Goal: Contribute content: Contribute content

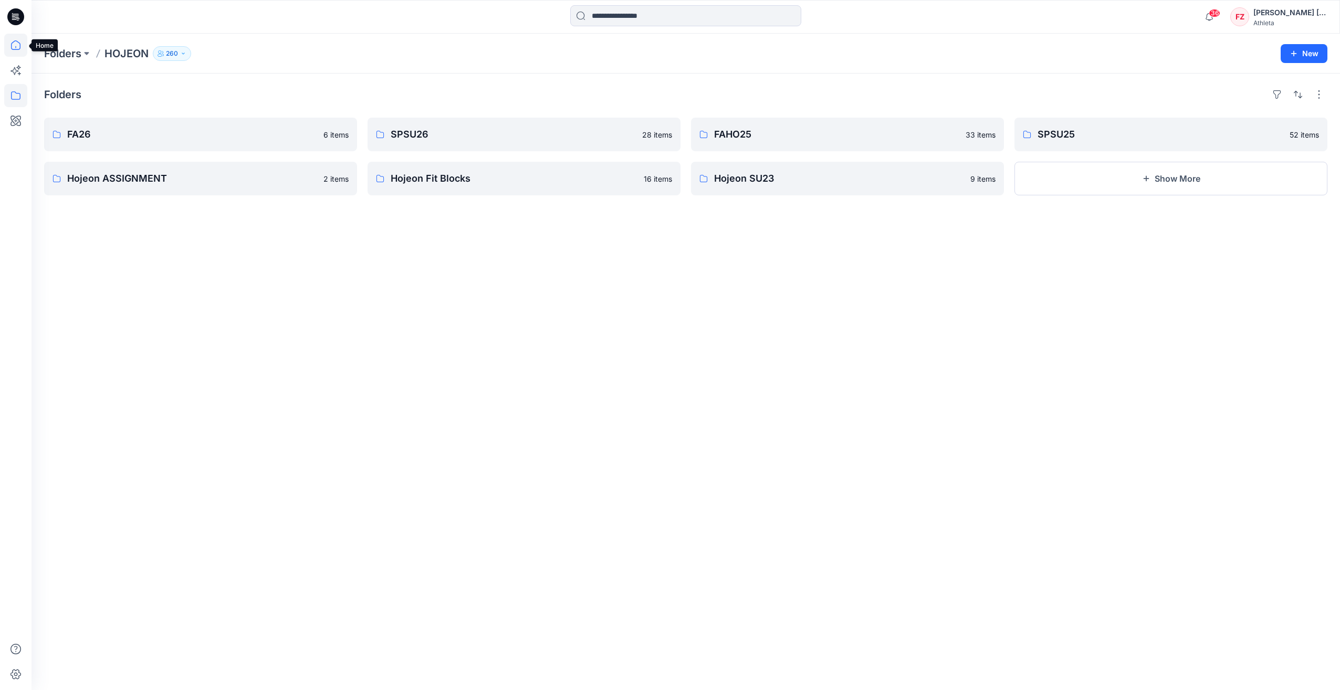
click at [16, 49] on icon at bounding box center [15, 44] width 9 height 9
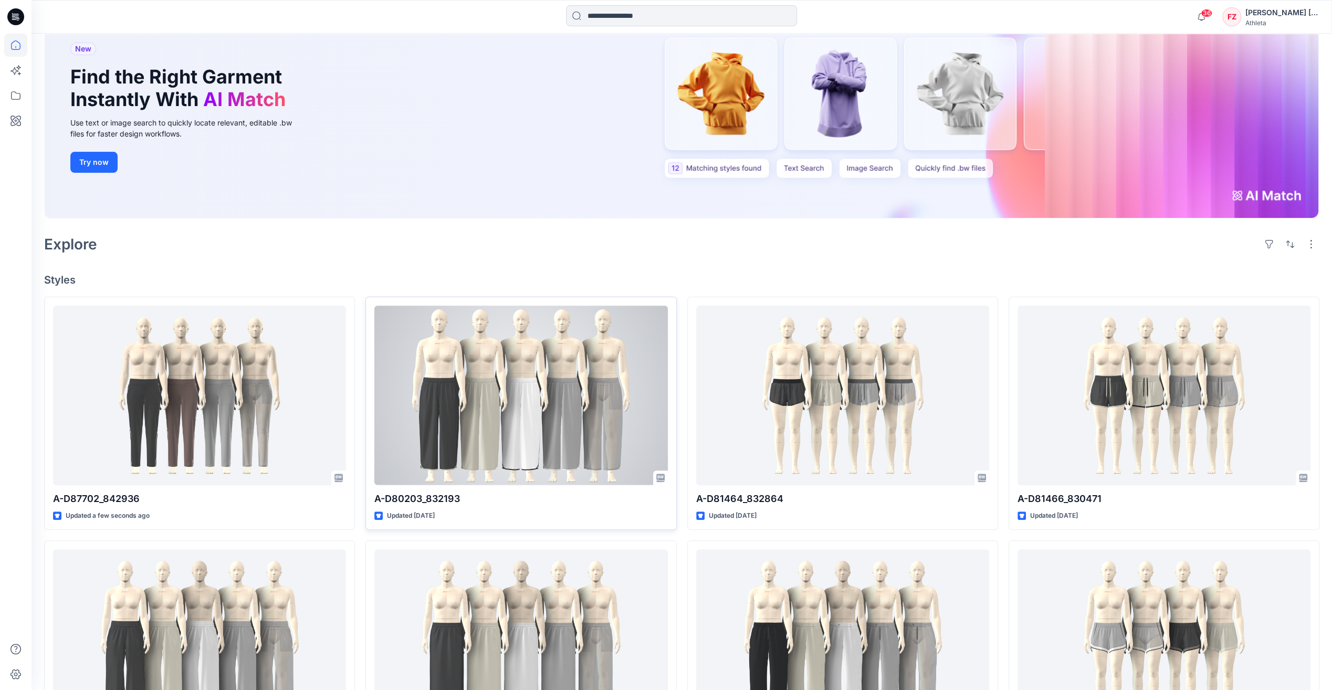
scroll to position [105, 0]
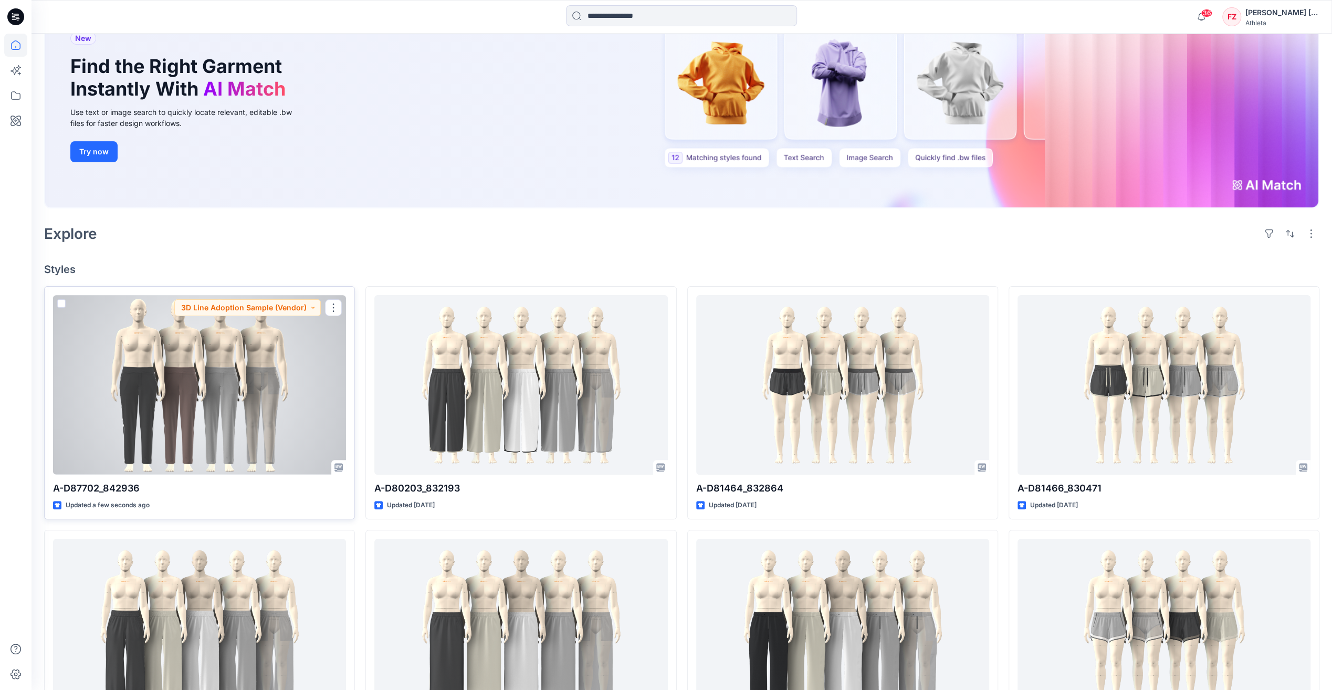
click at [199, 358] on div at bounding box center [199, 384] width 293 height 179
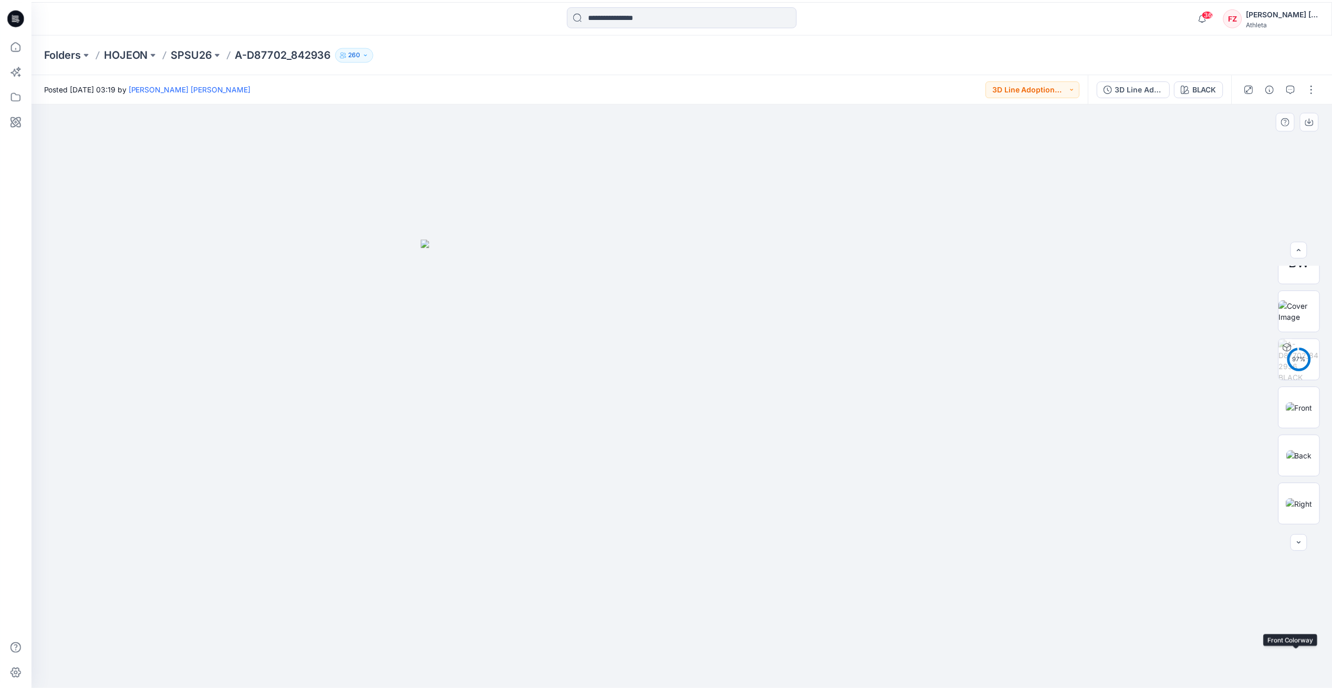
scroll to position [338, 0]
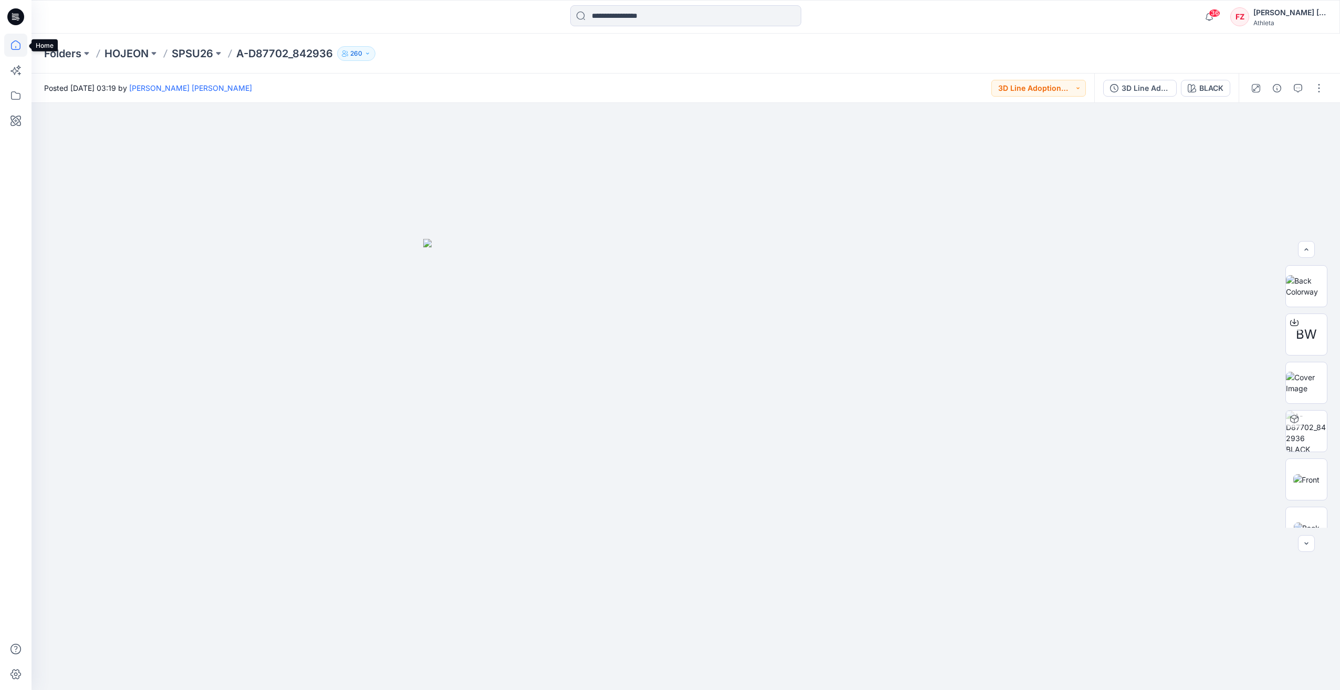
click at [15, 41] on icon at bounding box center [15, 45] width 23 height 23
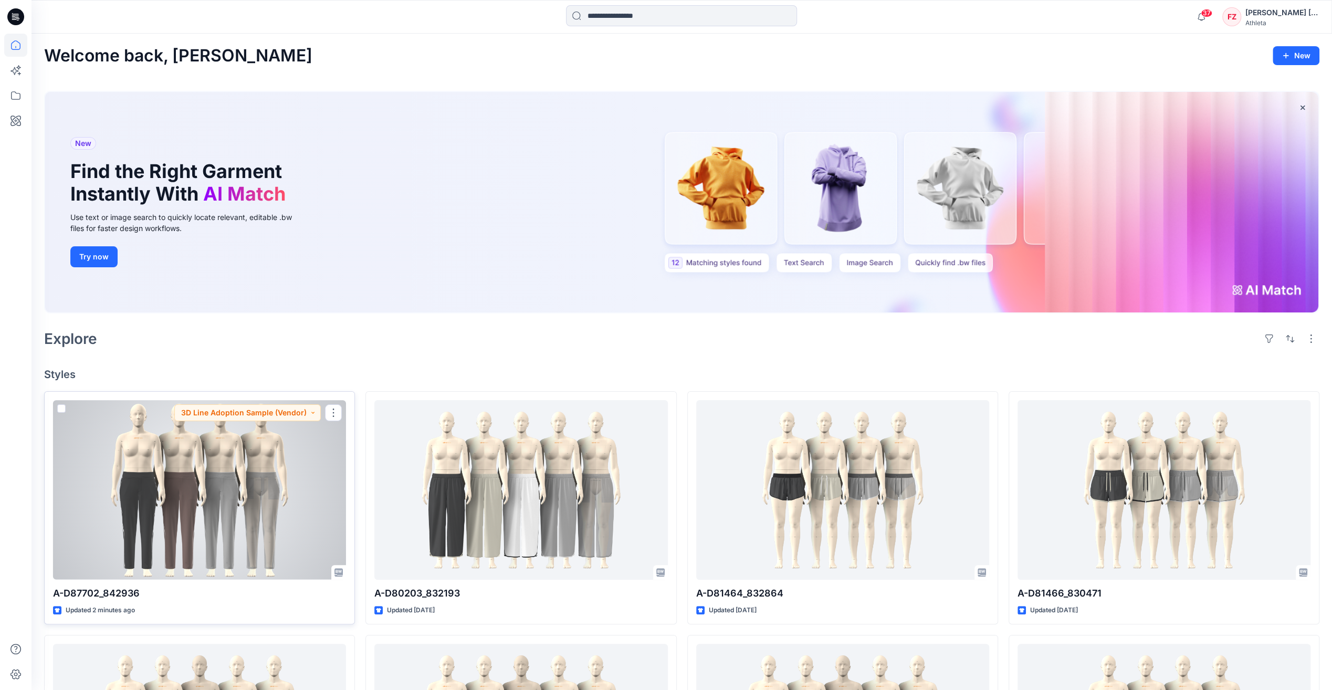
click at [316, 528] on div at bounding box center [199, 489] width 293 height 179
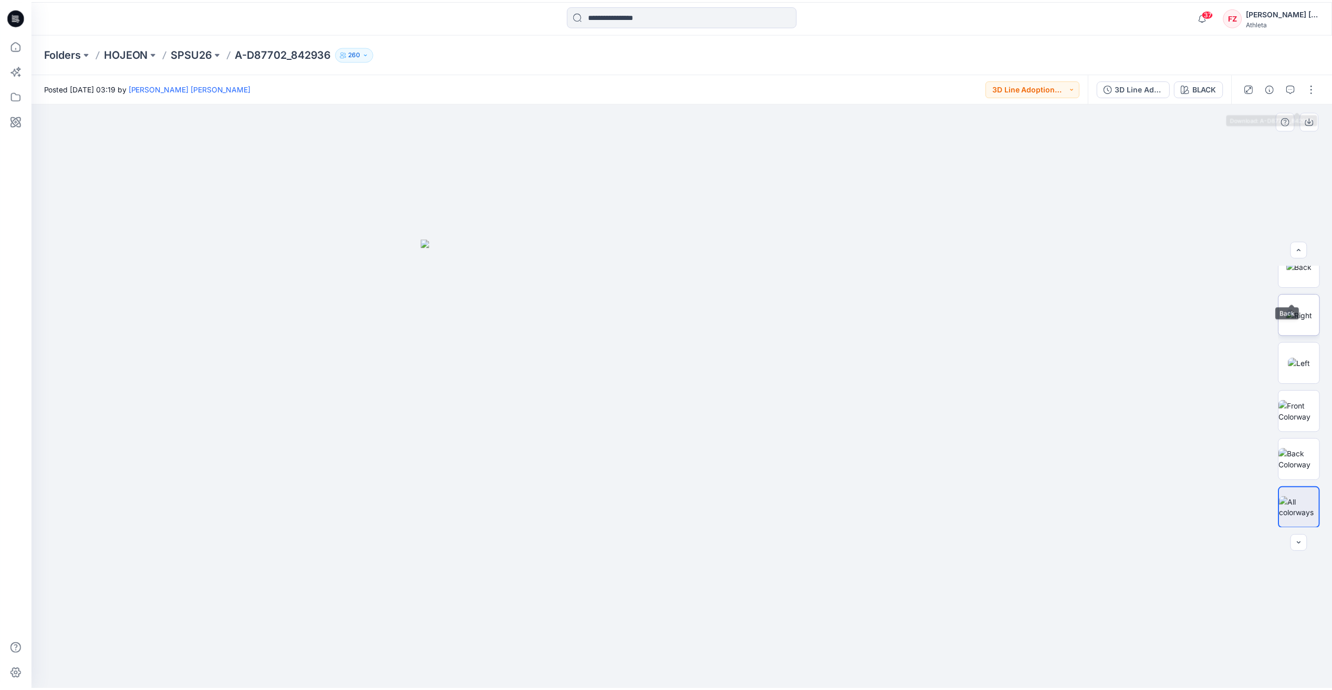
scroll to position [601, 0]
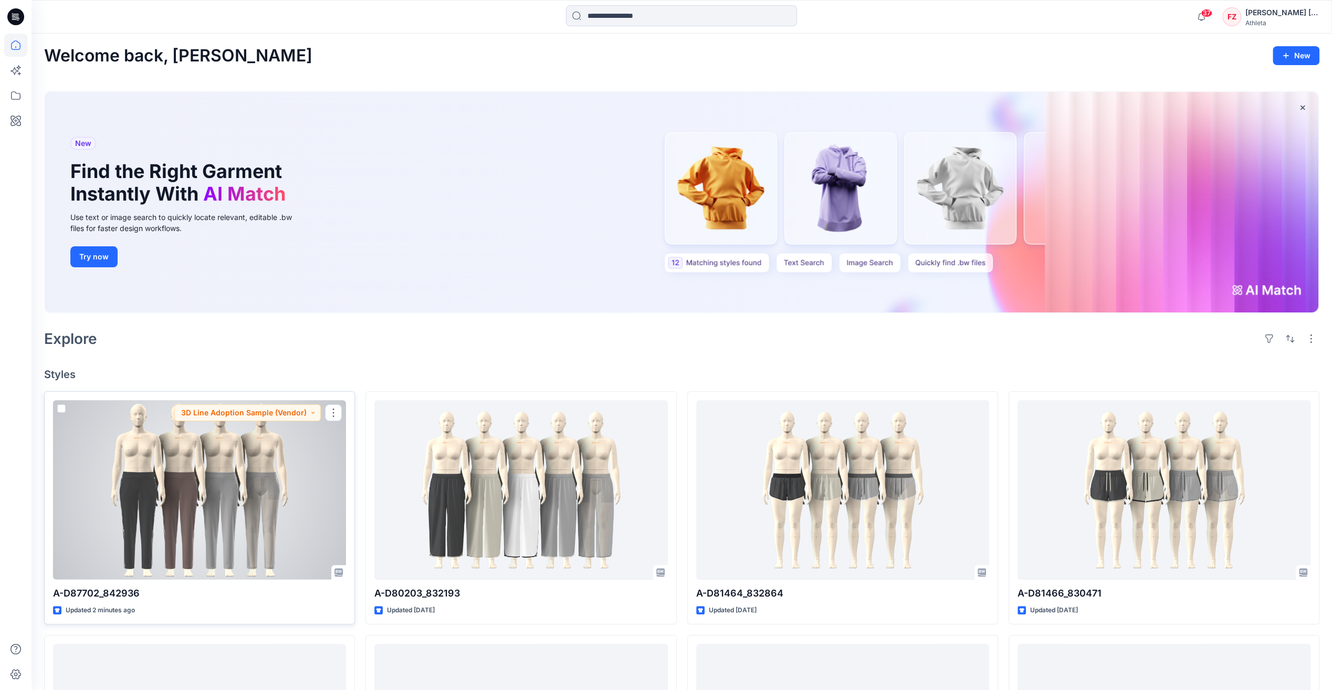
click at [217, 468] on div at bounding box center [199, 489] width 293 height 179
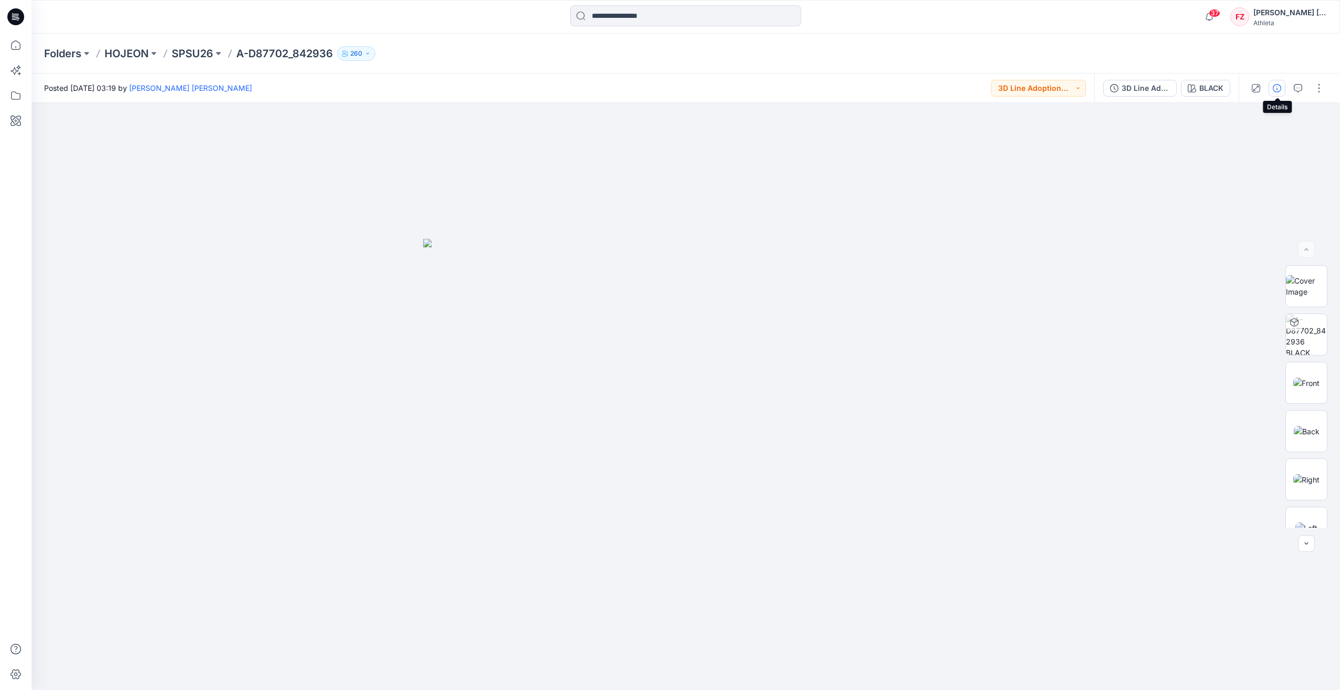
click at [1278, 86] on icon "button" at bounding box center [1277, 88] width 8 height 8
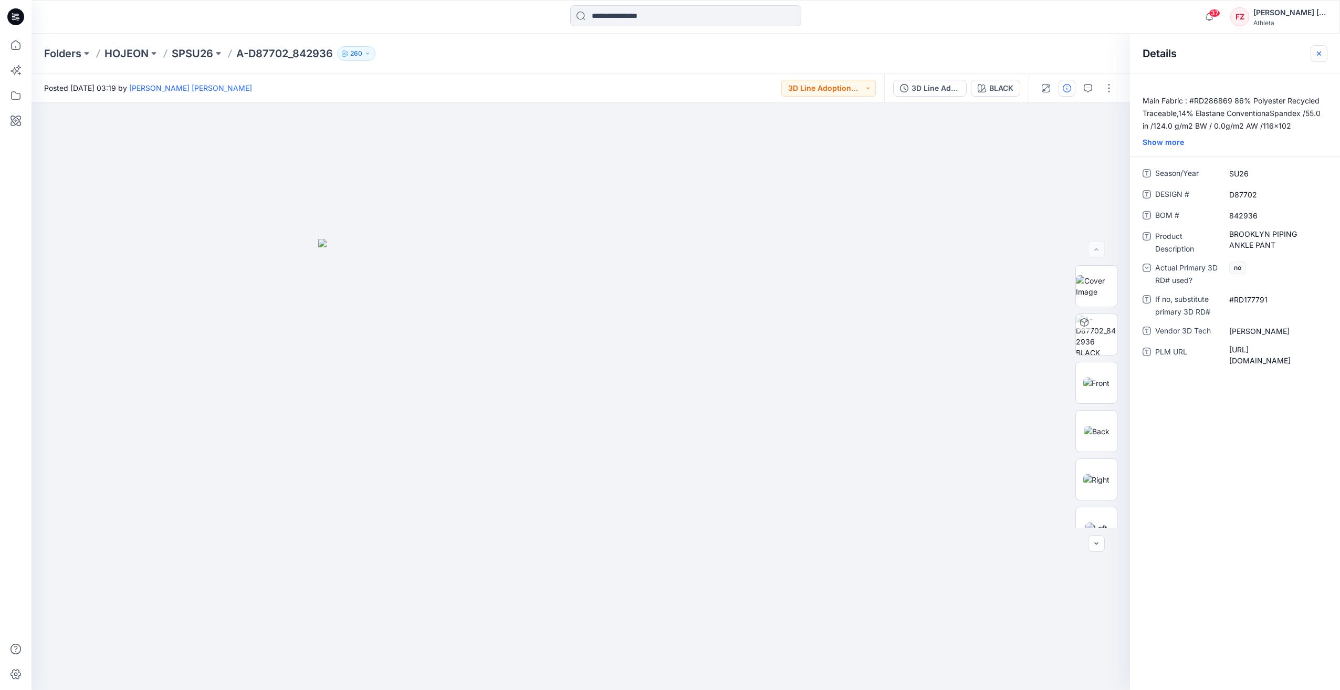
click at [1322, 57] on icon "button" at bounding box center [1319, 53] width 8 height 8
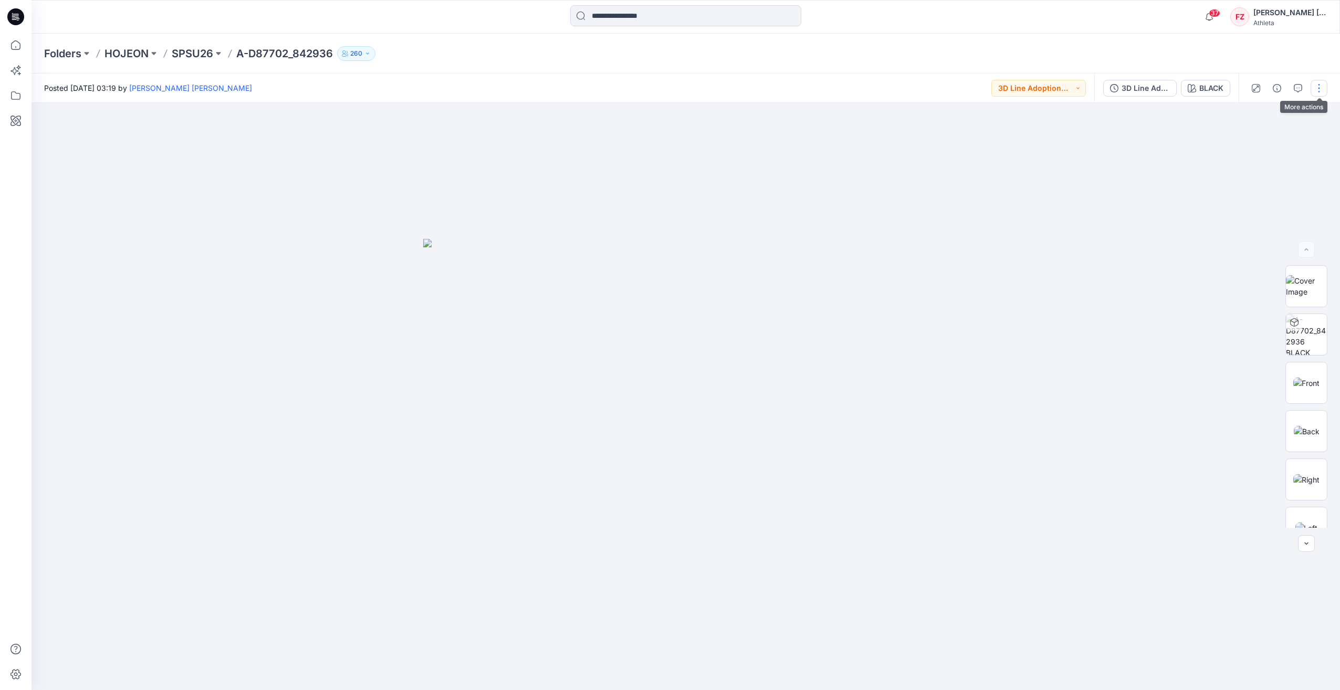
click at [1312, 91] on button "button" at bounding box center [1319, 88] width 17 height 17
click at [1148, 139] on div at bounding box center [686, 396] width 1309 height 587
click at [1316, 83] on button "button" at bounding box center [1319, 88] width 17 height 17
click at [1267, 139] on button "Edit" at bounding box center [1275, 141] width 97 height 19
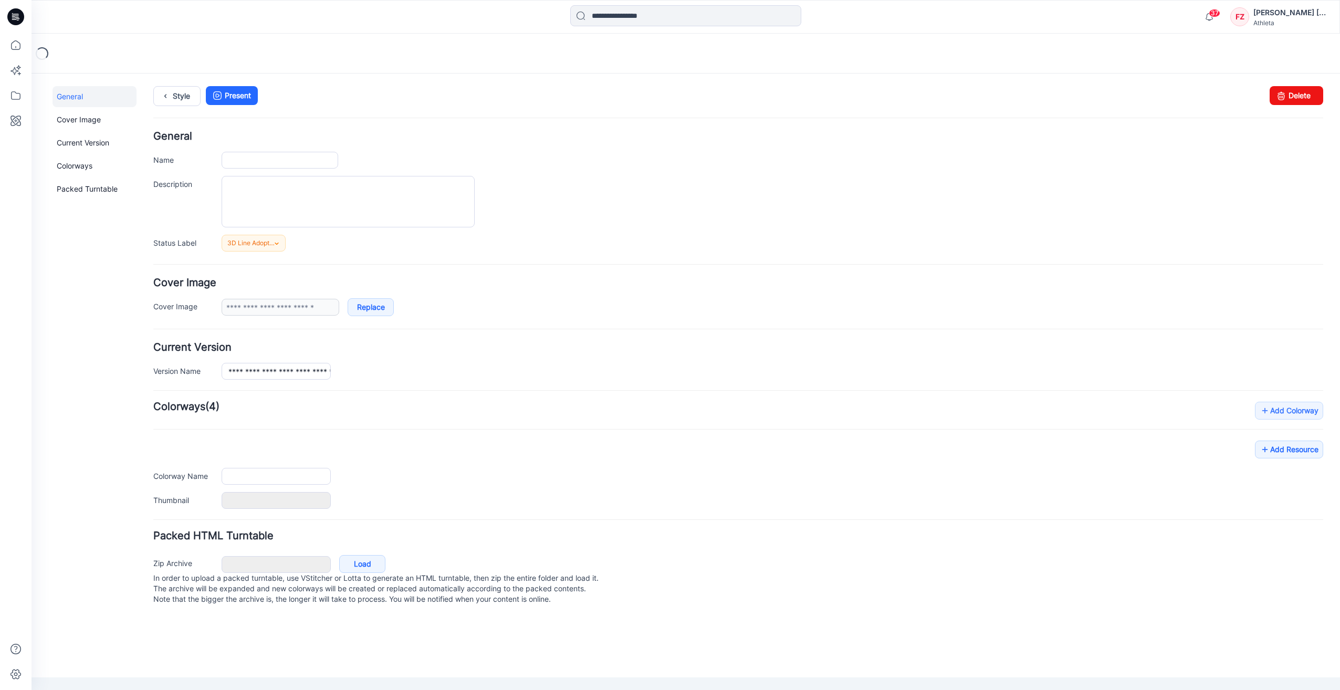
type input "**********"
type textarea "**********"
type input "*****"
type input "**********"
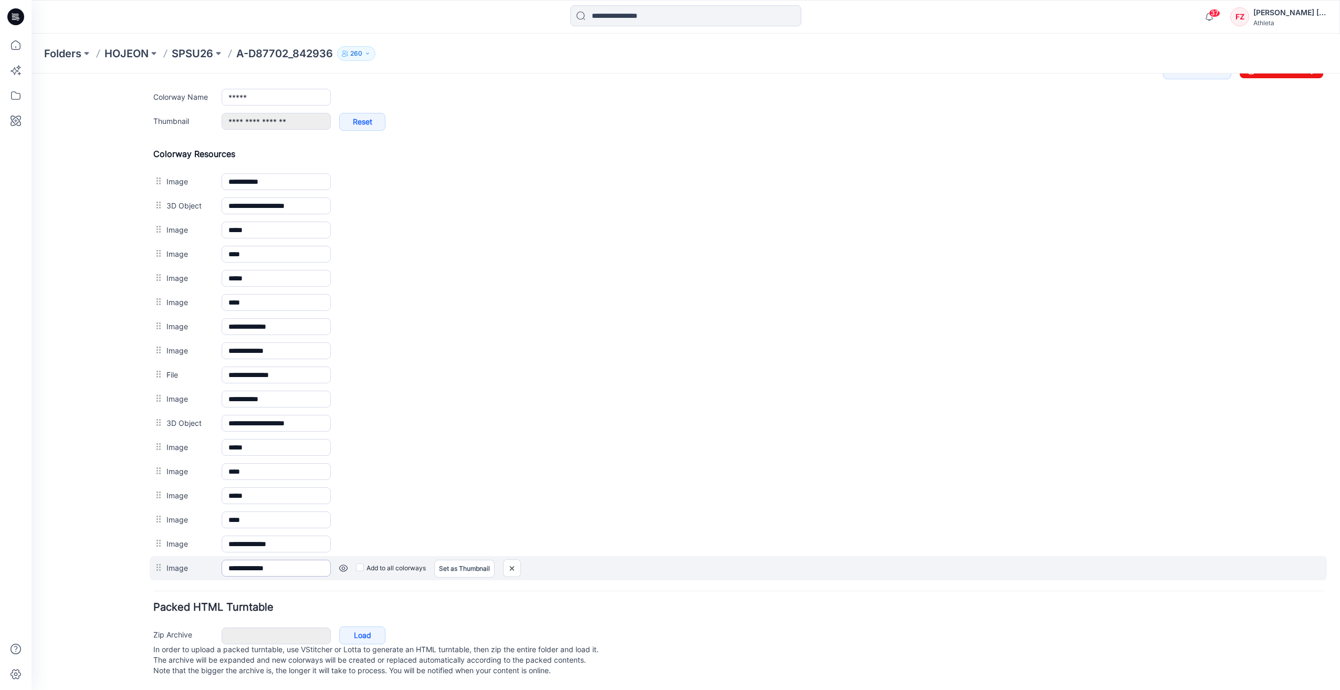
scroll to position [435, 0]
drag, startPoint x: 512, startPoint y: 556, endPoint x: 760, endPoint y: 123, distance: 499.2
click at [512, 560] on img at bounding box center [512, 568] width 17 height 17
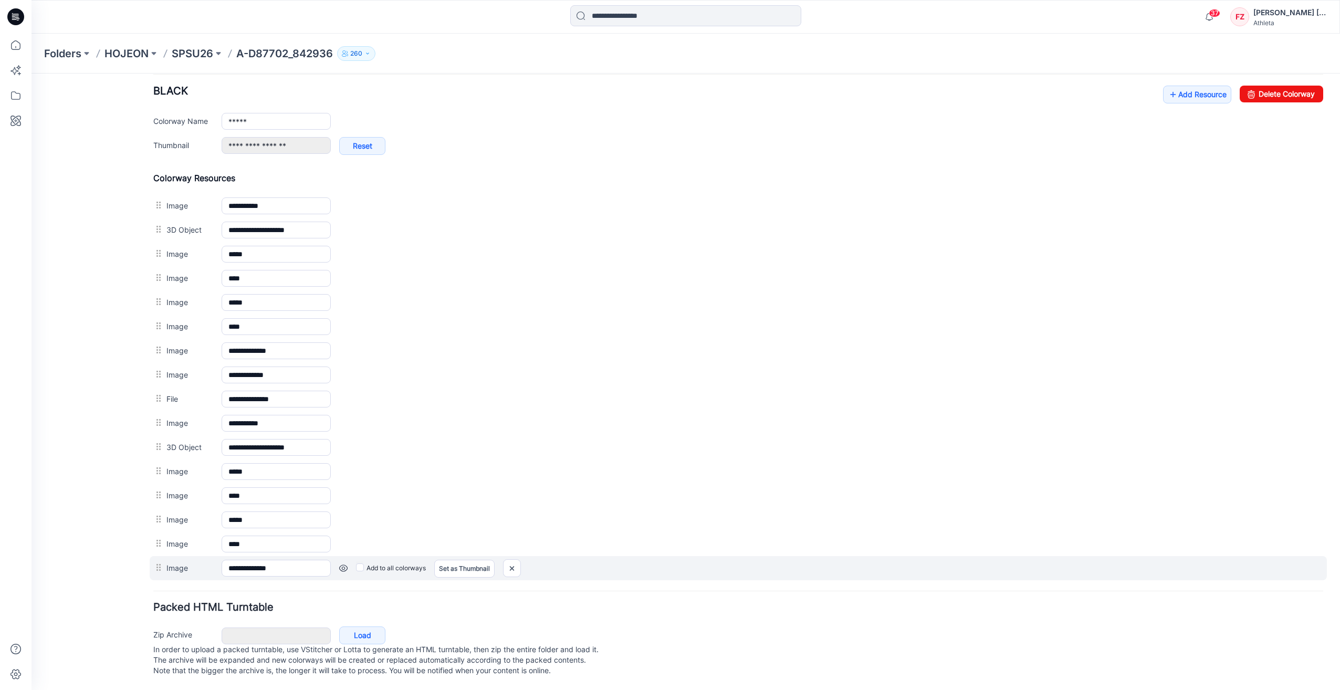
scroll to position [411, 0]
click at [516, 560] on img at bounding box center [512, 568] width 17 height 17
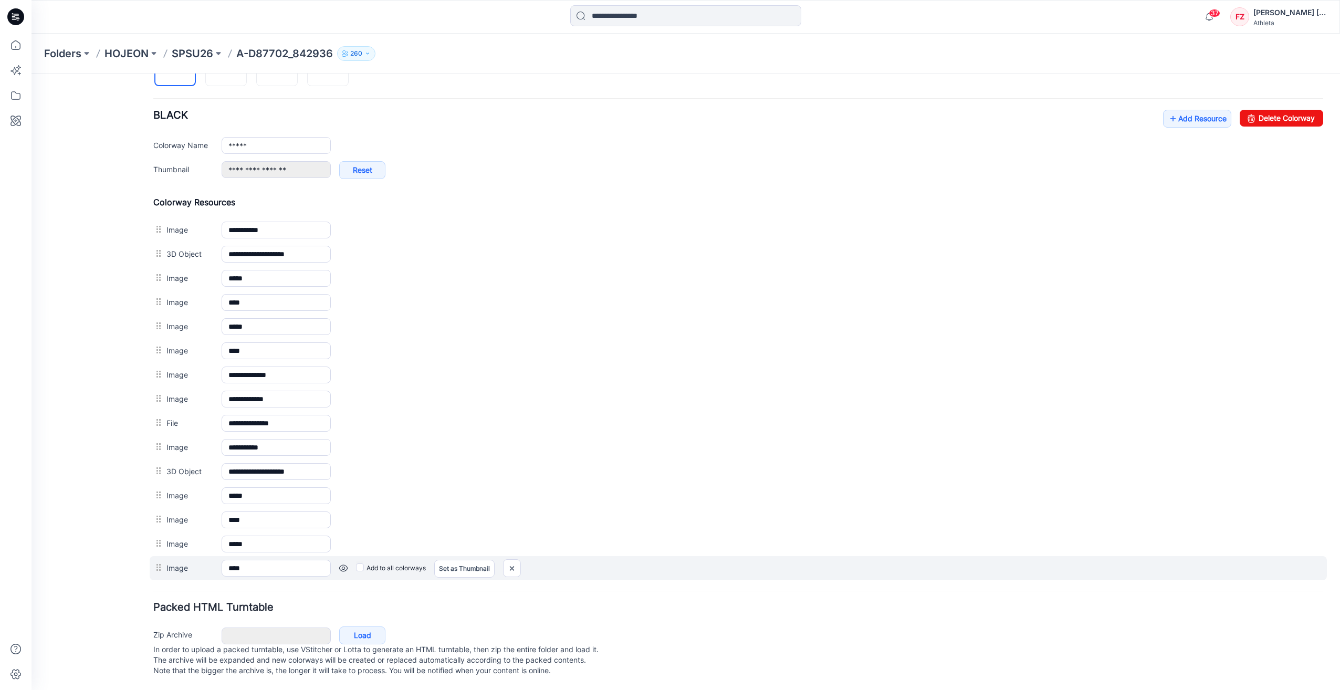
scroll to position [388, 0]
click at [512, 560] on img at bounding box center [512, 568] width 17 height 17
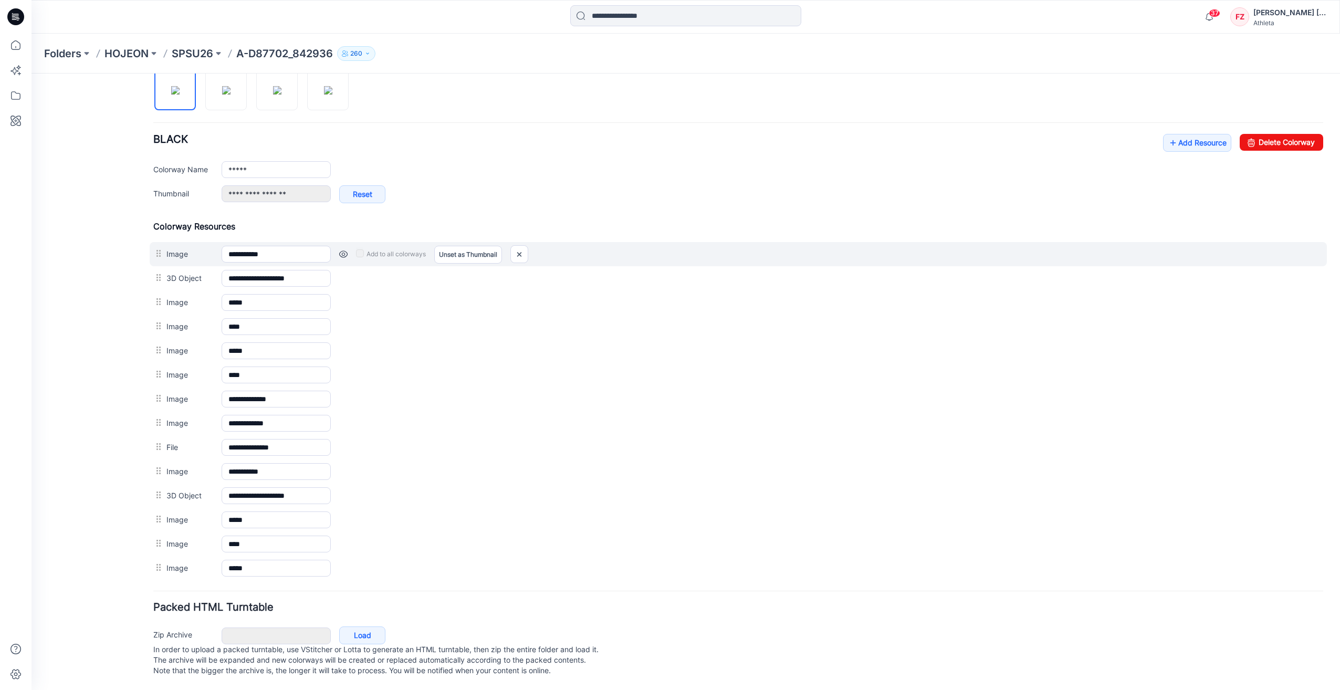
scroll to position [363, 0]
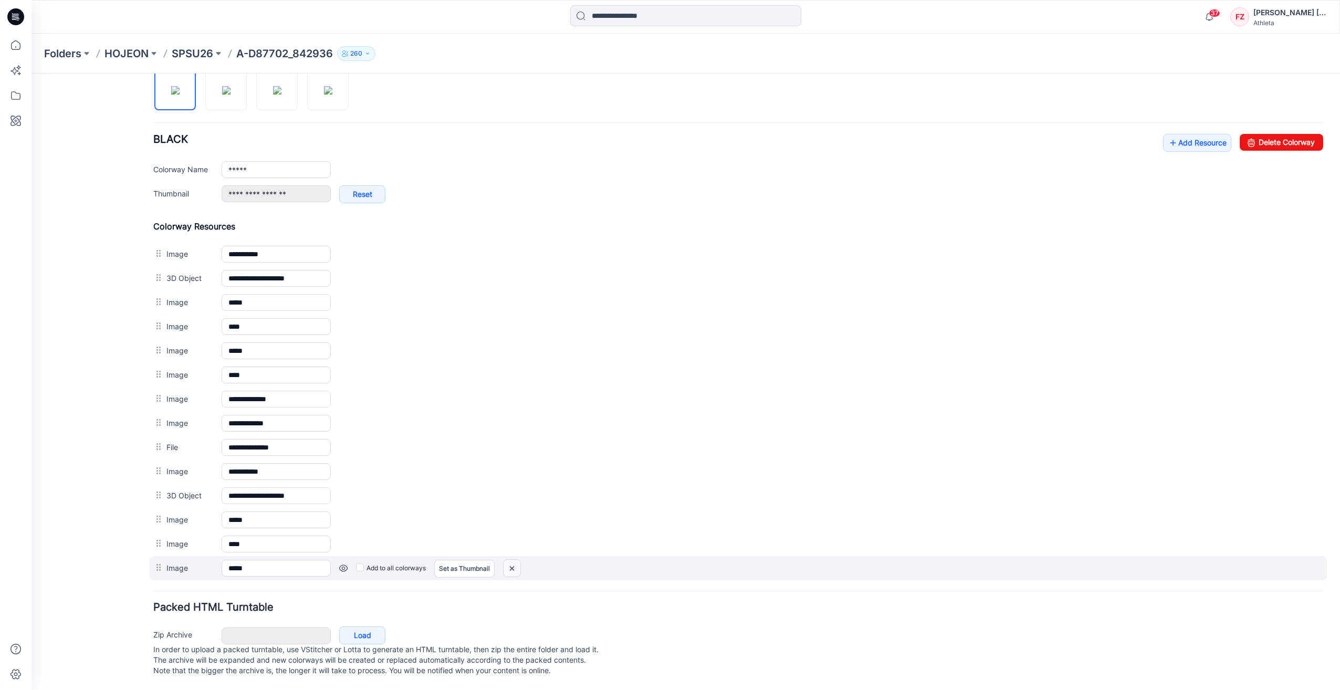
click at [514, 560] on img at bounding box center [512, 568] width 17 height 17
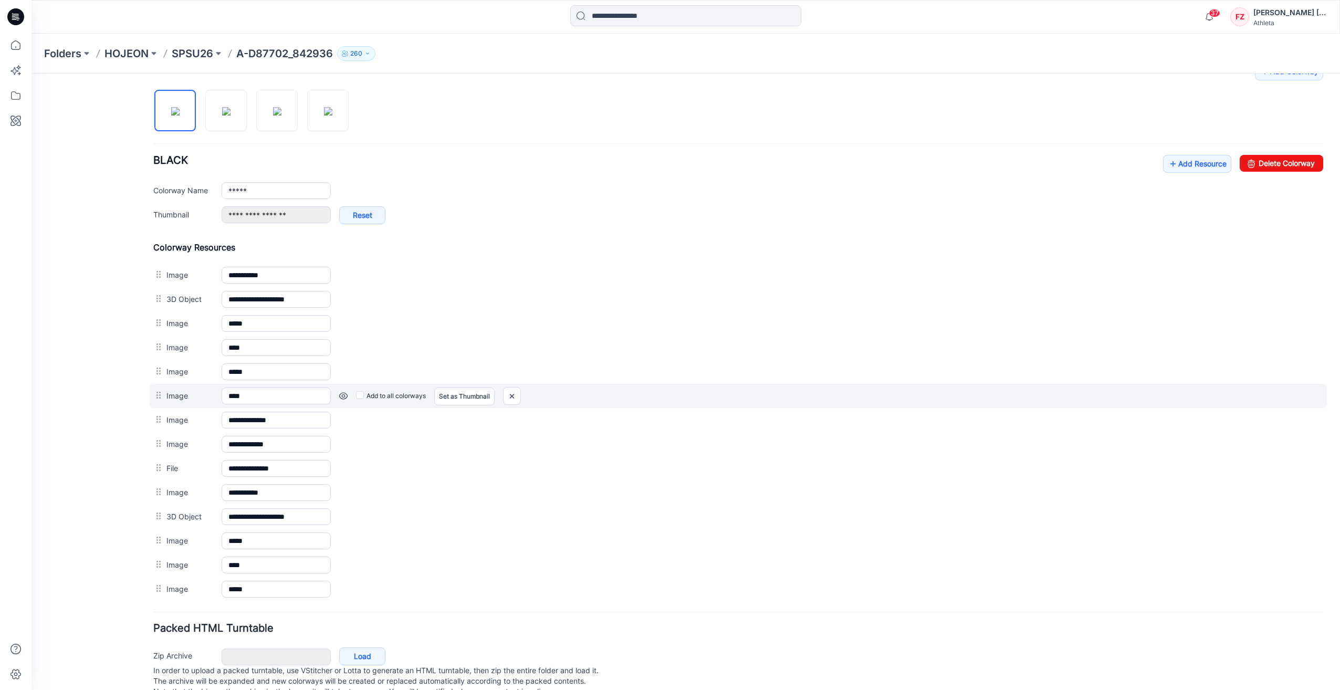
scroll to position [340, 0]
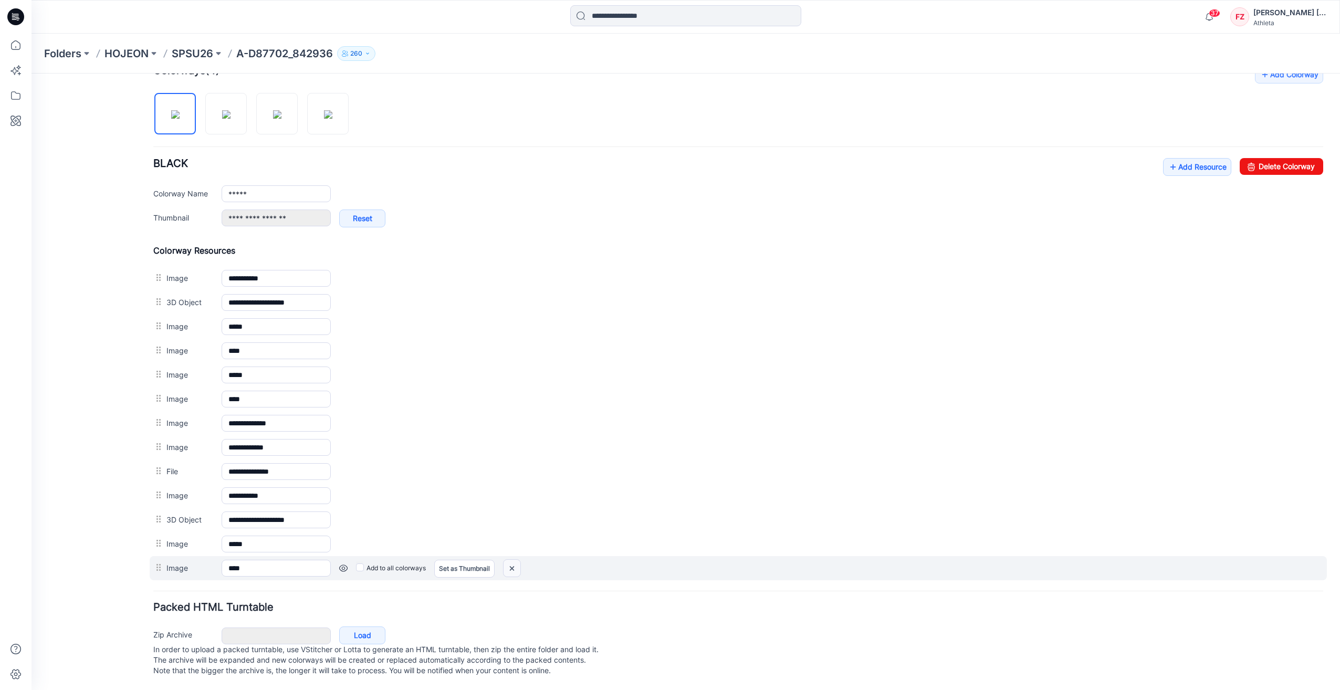
drag, startPoint x: 514, startPoint y: 553, endPoint x: 757, endPoint y: 125, distance: 492.5
click at [514, 560] on img at bounding box center [512, 568] width 17 height 17
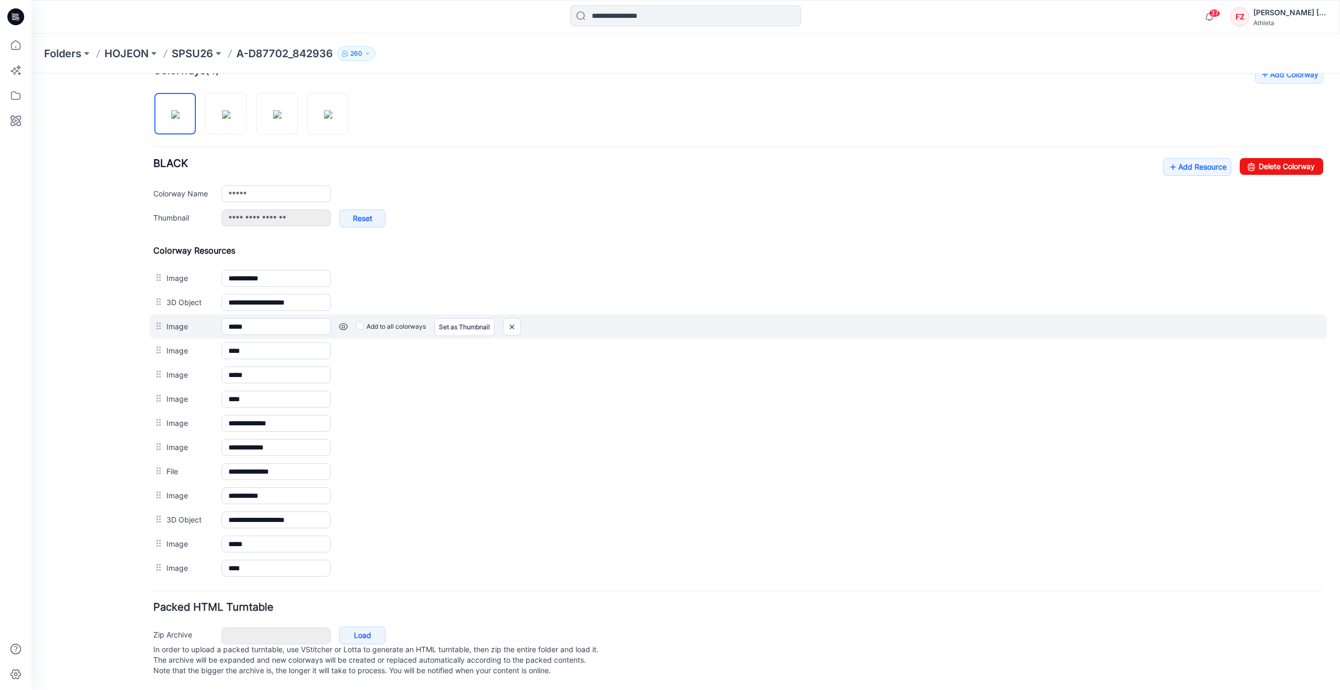
scroll to position [316, 0]
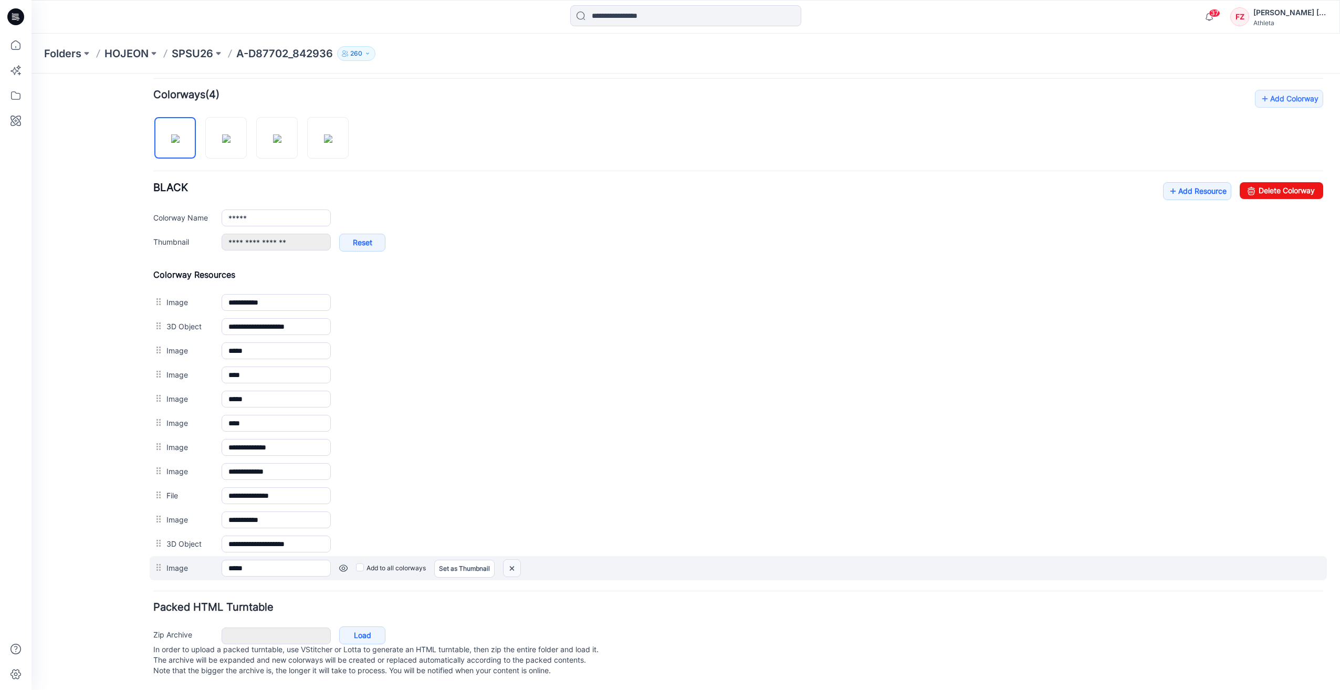
drag, startPoint x: 515, startPoint y: 554, endPoint x: 752, endPoint y: 119, distance: 495.6
click at [515, 560] on img at bounding box center [512, 568] width 17 height 17
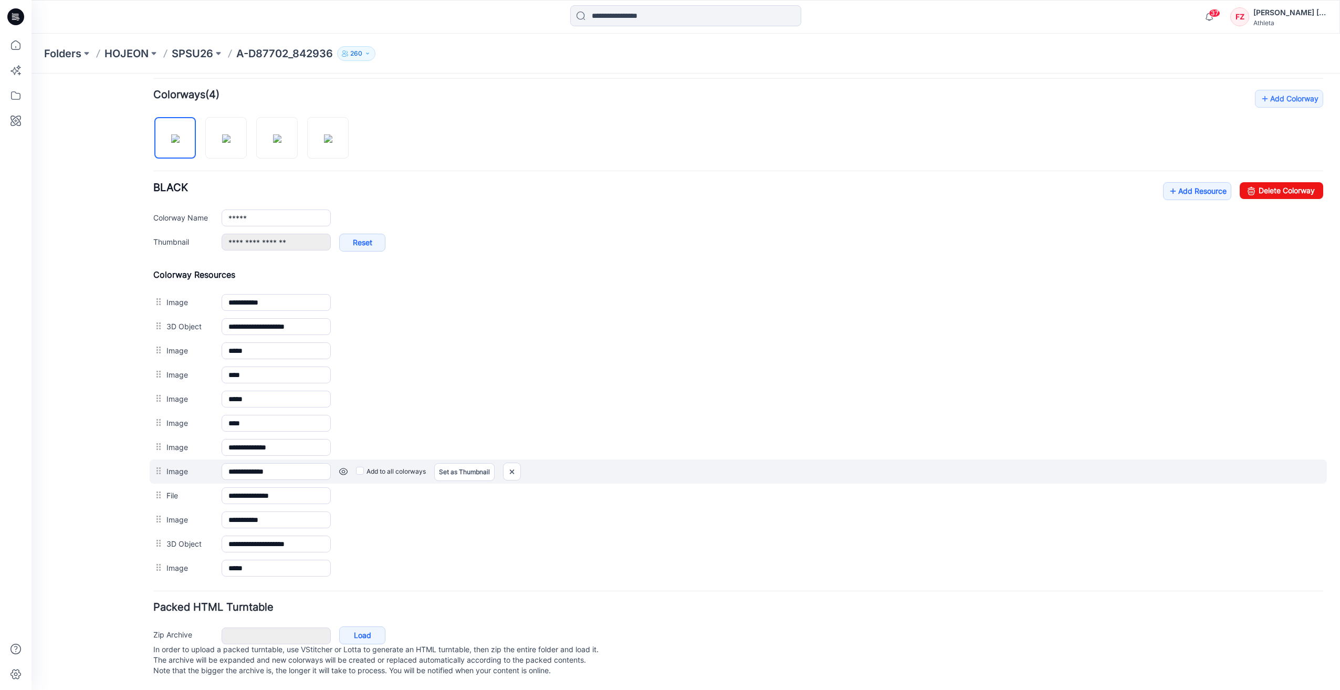
scroll to position [292, 0]
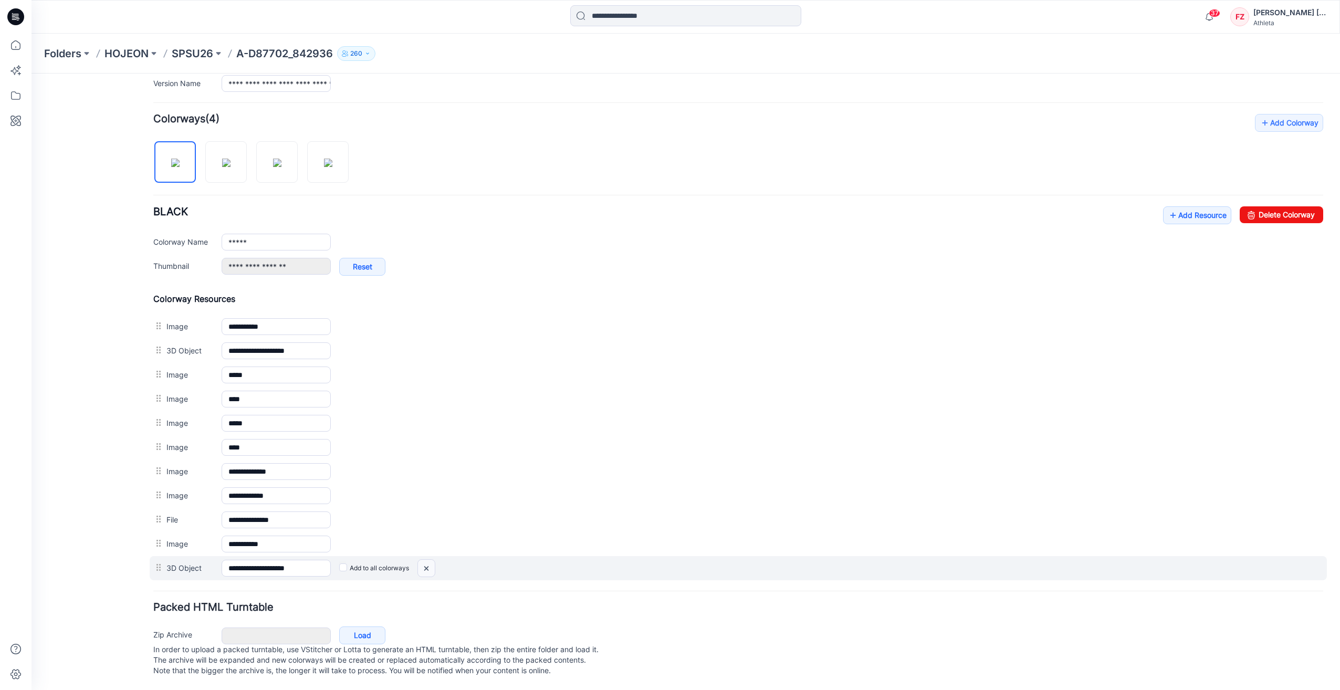
drag, startPoint x: 426, startPoint y: 560, endPoint x: 748, endPoint y: 121, distance: 544.1
click at [426, 560] on img at bounding box center [426, 568] width 17 height 17
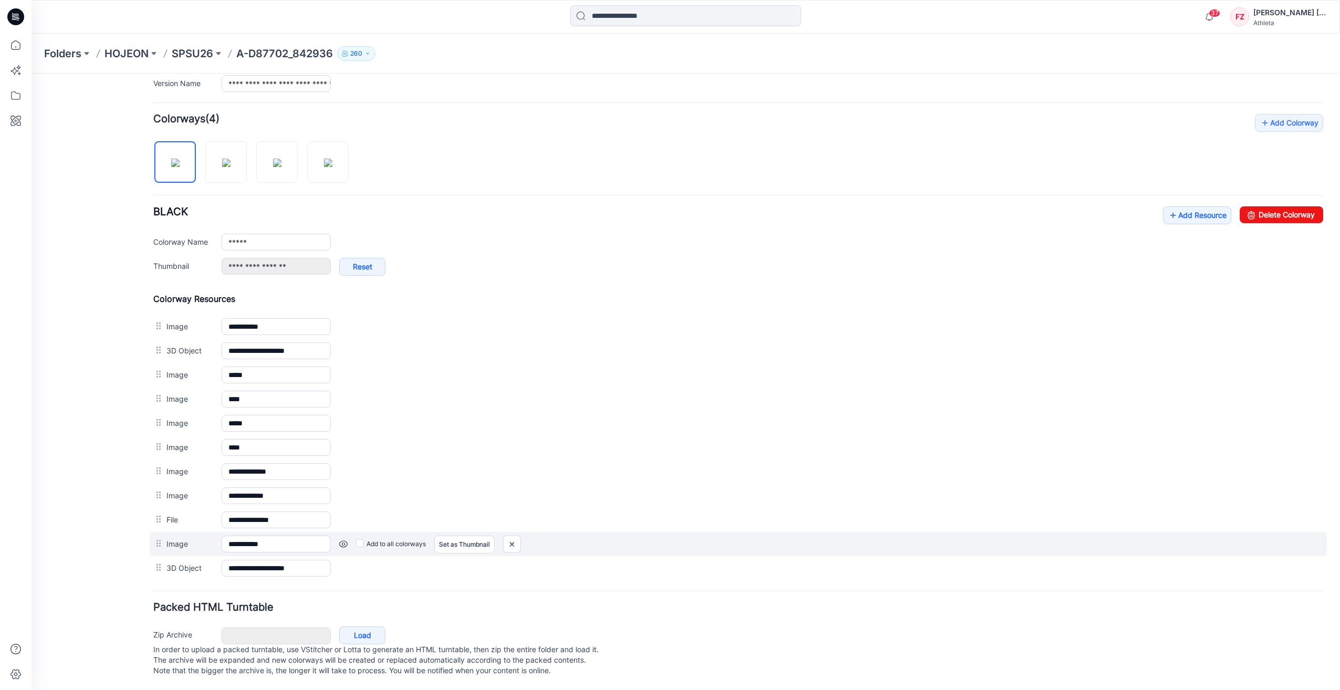
scroll to position [268, 0]
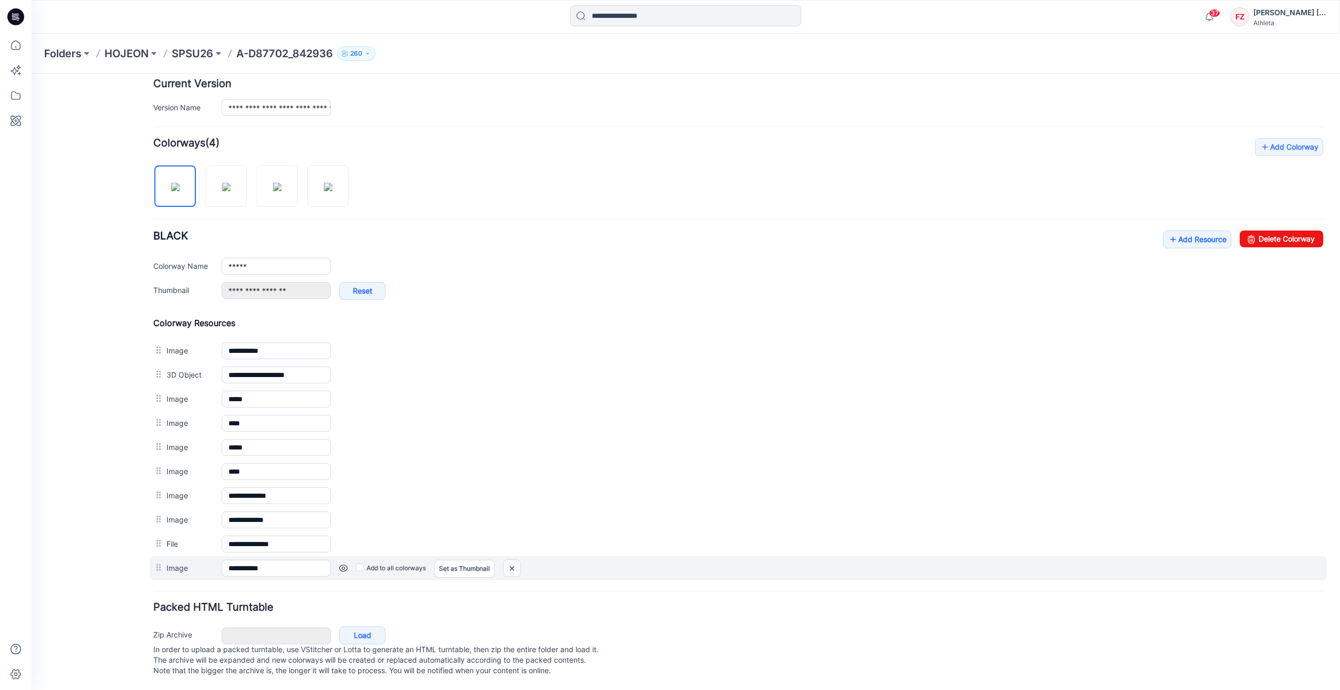
drag, startPoint x: 510, startPoint y: 557, endPoint x: 747, endPoint y: 118, distance: 498.8
click at [510, 560] on img at bounding box center [512, 568] width 17 height 17
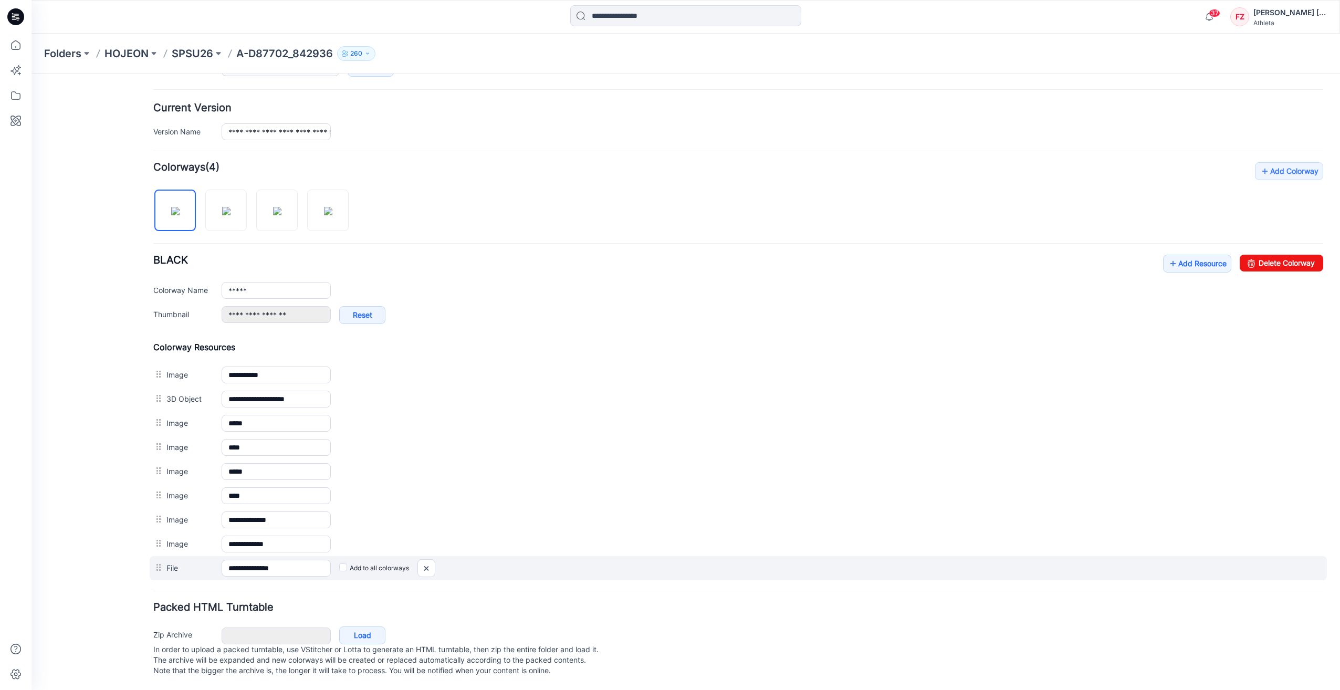
scroll to position [233, 0]
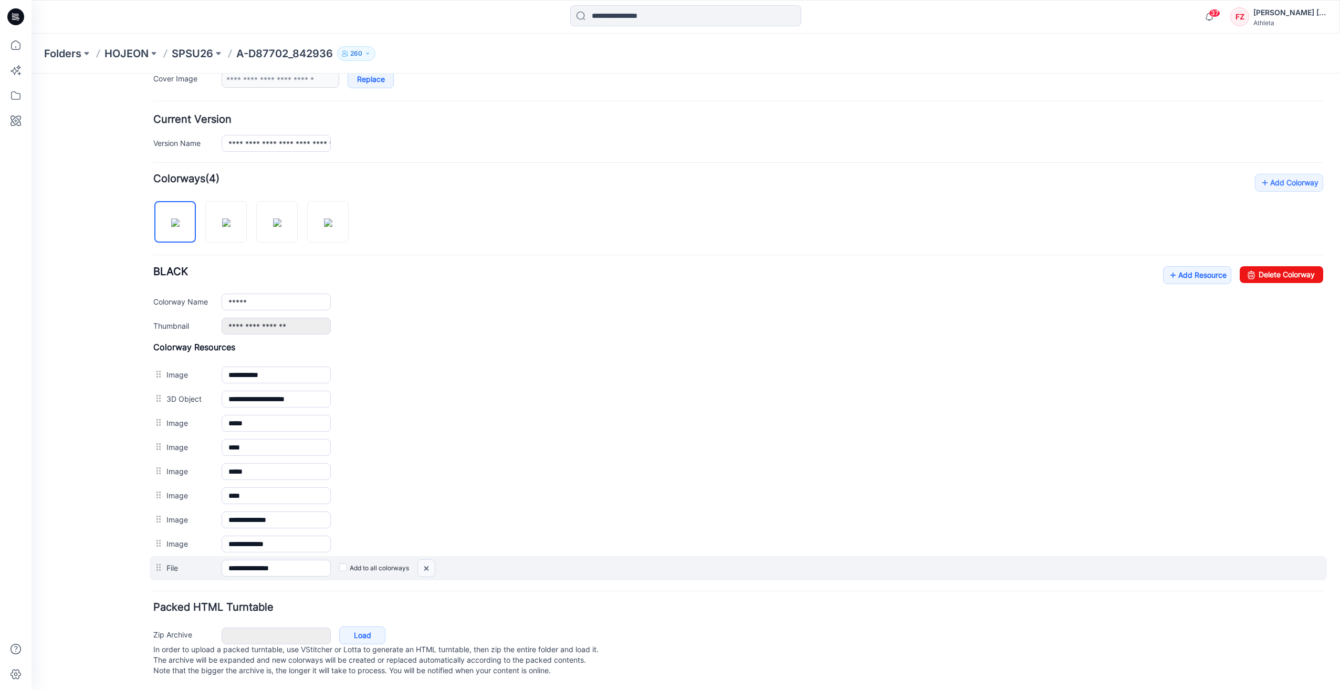
drag, startPoint x: 427, startPoint y: 562, endPoint x: 755, endPoint y: 117, distance: 552.9
click at [427, 562] on img at bounding box center [426, 568] width 17 height 17
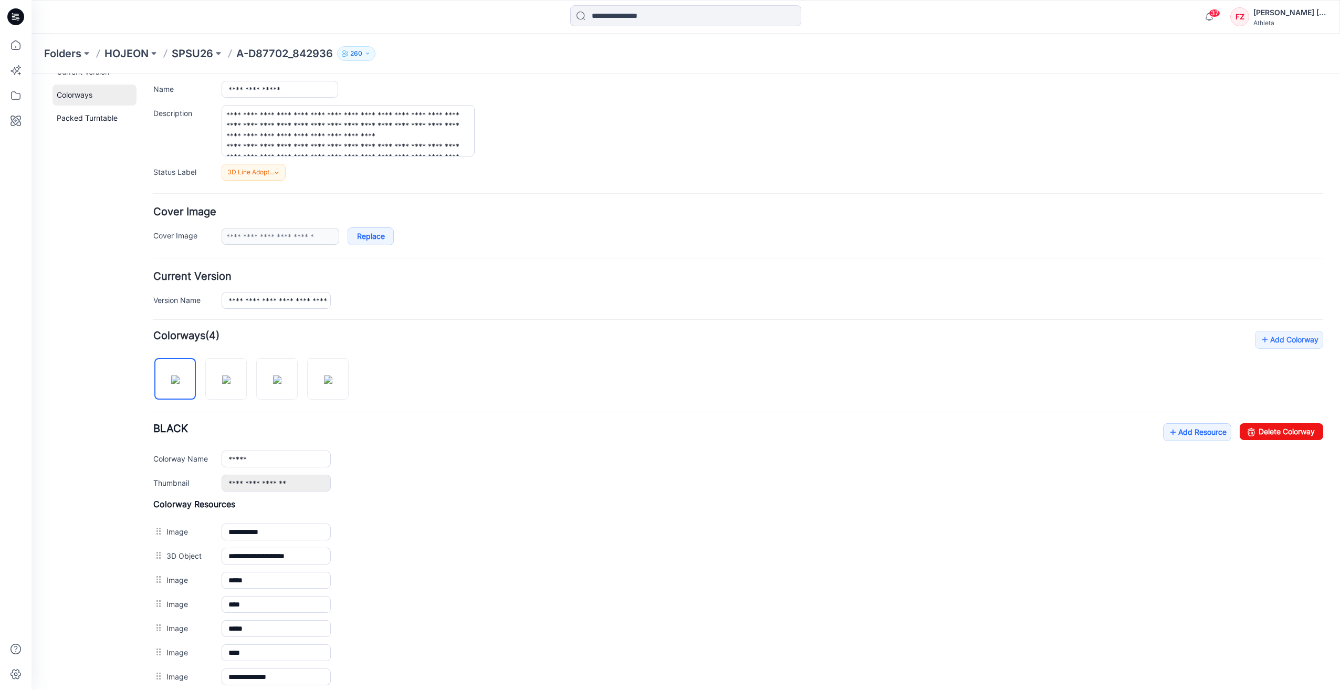
scroll to position [0, 0]
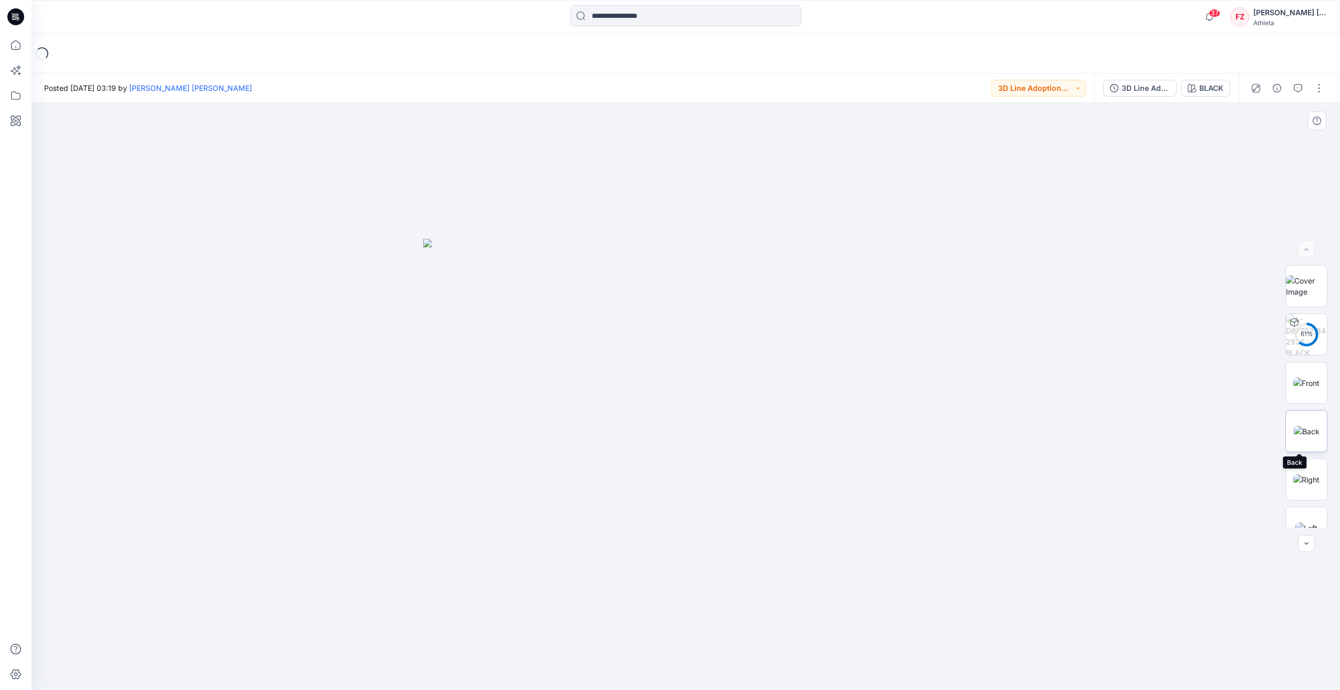
click at [1295, 426] on img at bounding box center [1307, 431] width 26 height 11
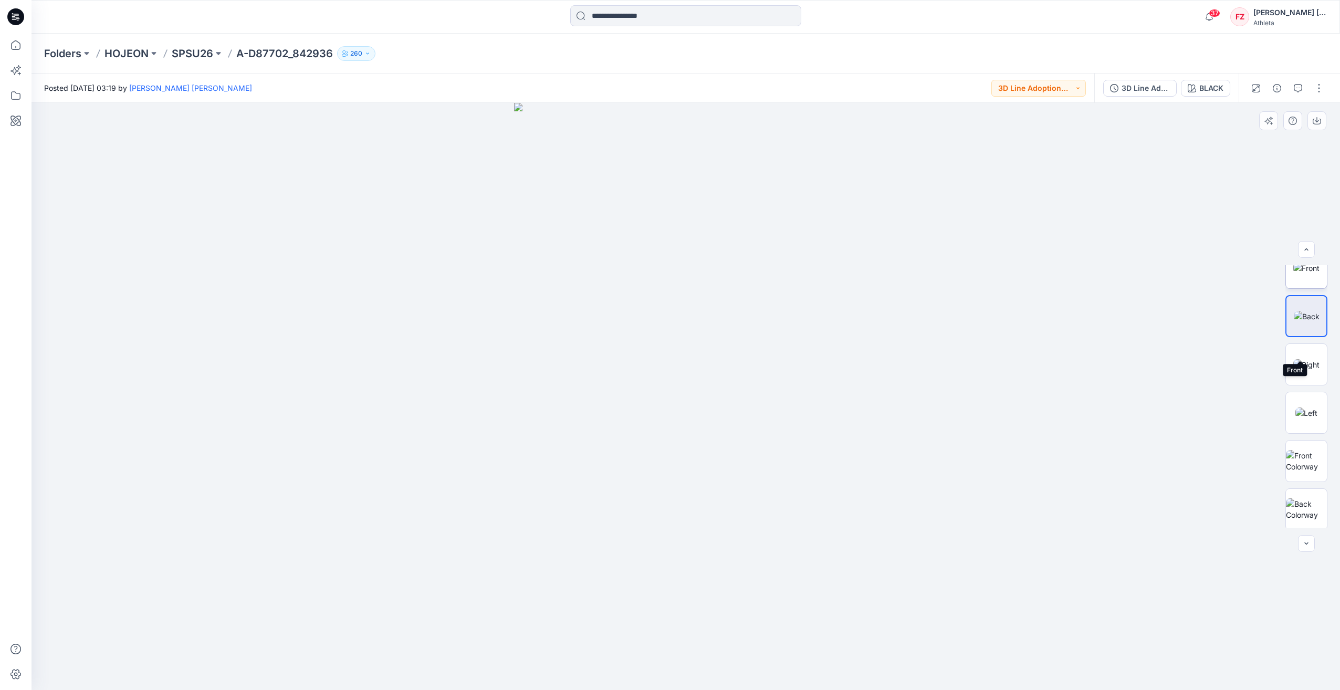
scroll to position [166, 0]
click at [1319, 89] on button "button" at bounding box center [1319, 88] width 17 height 17
click at [1261, 138] on button "Edit" at bounding box center [1275, 141] width 97 height 19
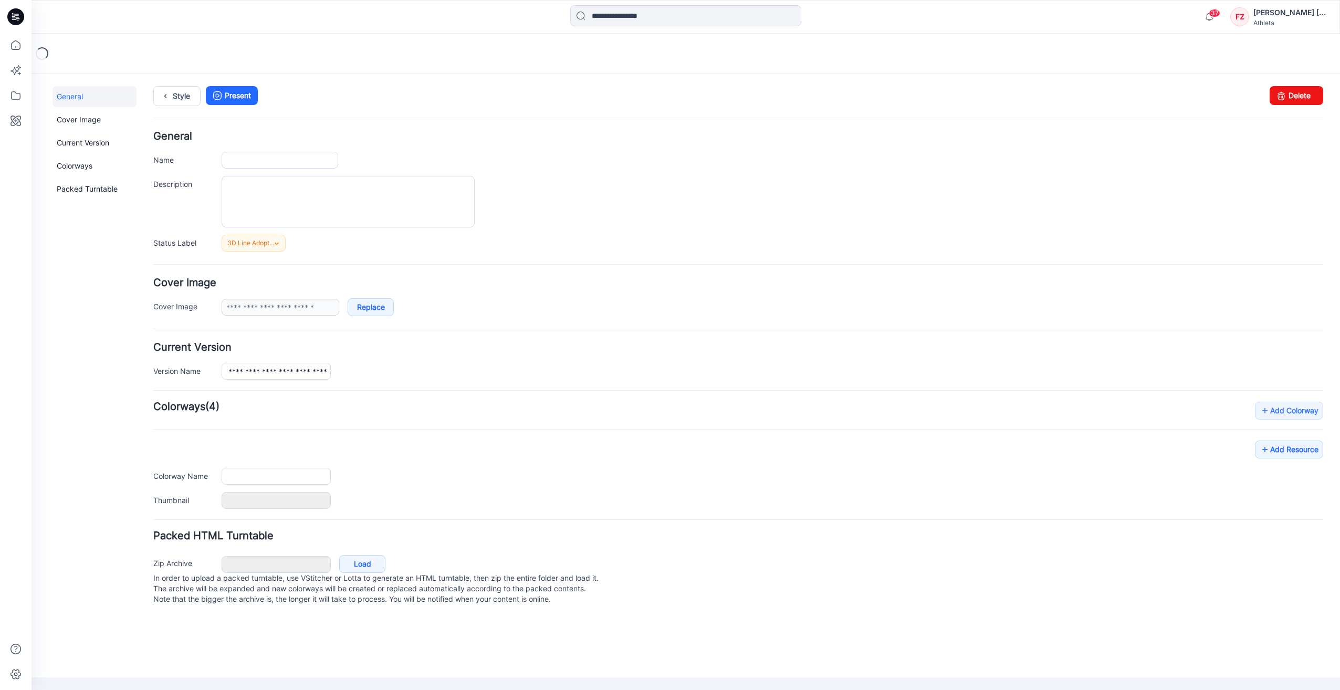
type input "**********"
type textarea "**********"
type input "*****"
type input "**********"
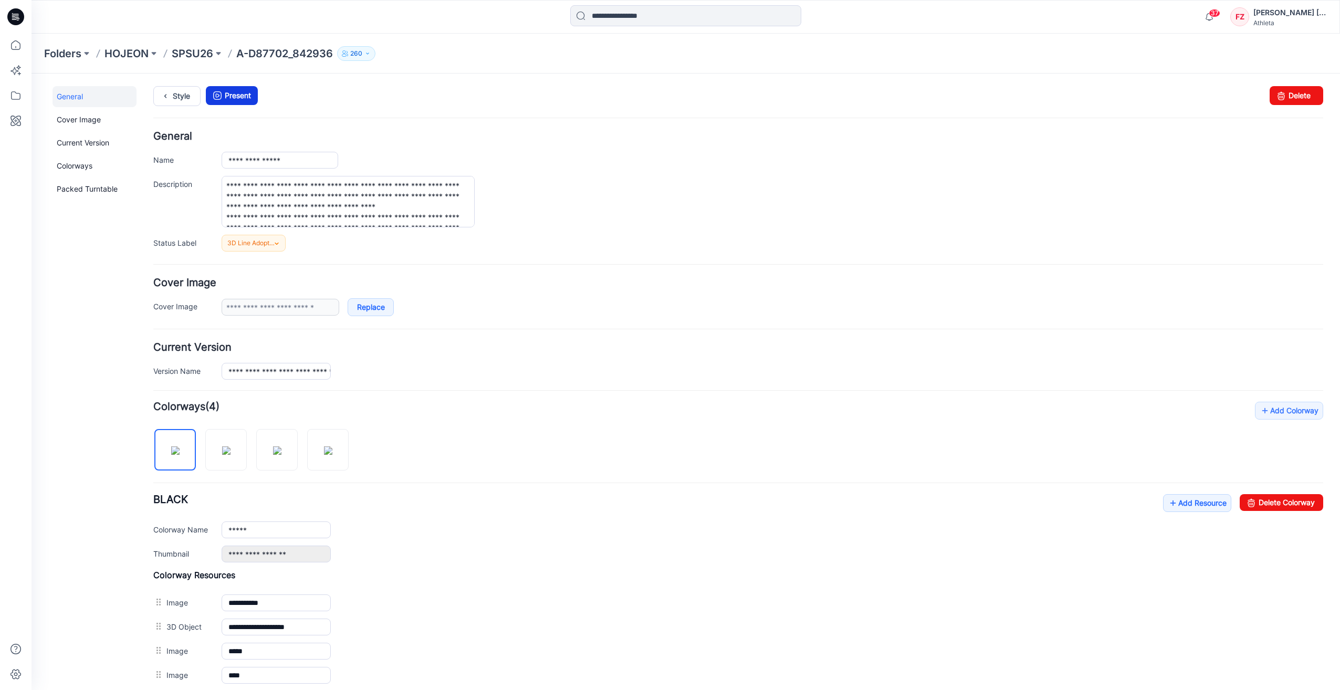
click at [223, 93] on icon at bounding box center [217, 95] width 15 height 19
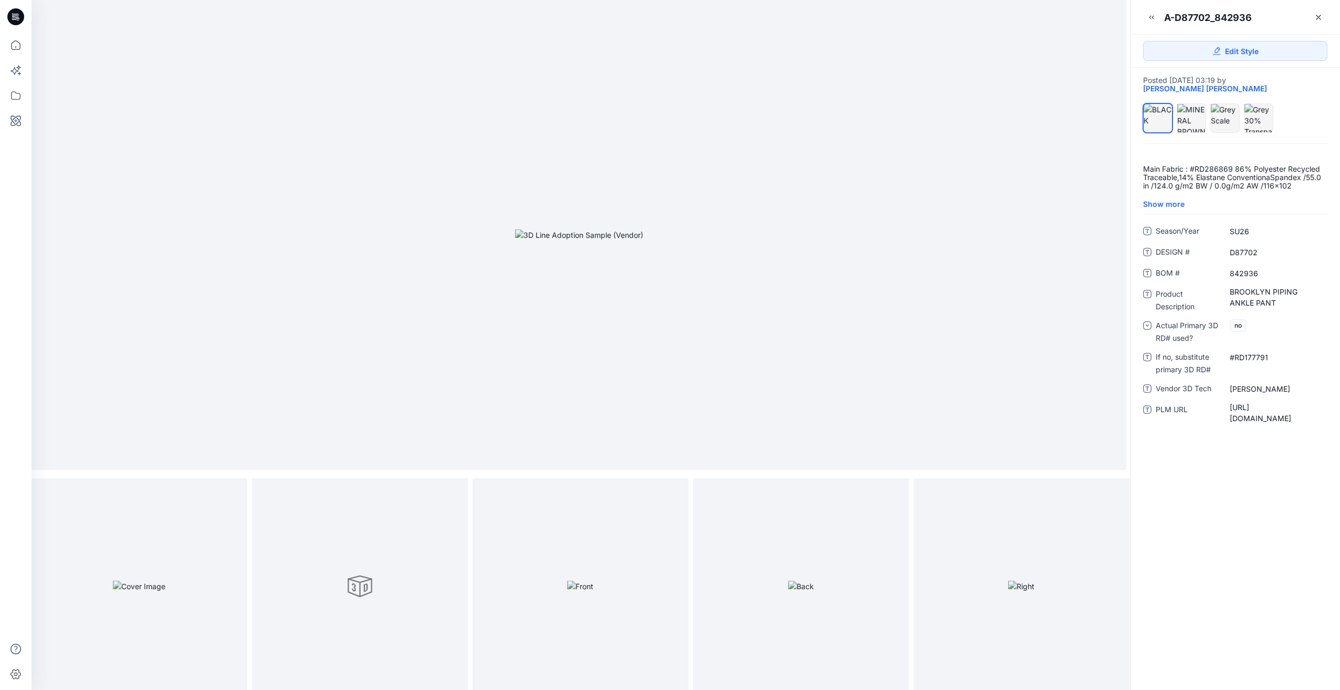
click at [1254, 42] on link "Edit Style" at bounding box center [1235, 51] width 184 height 20
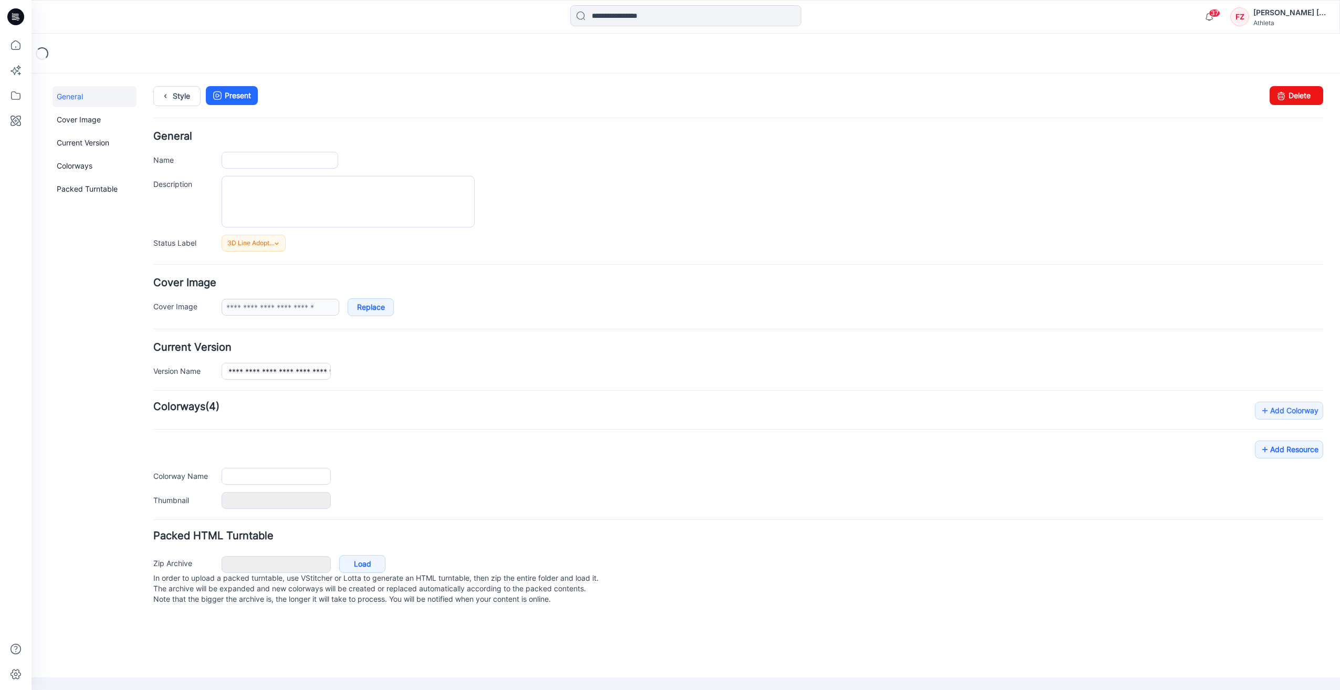
type input "**********"
type textarea "**********"
type input "*****"
type input "**********"
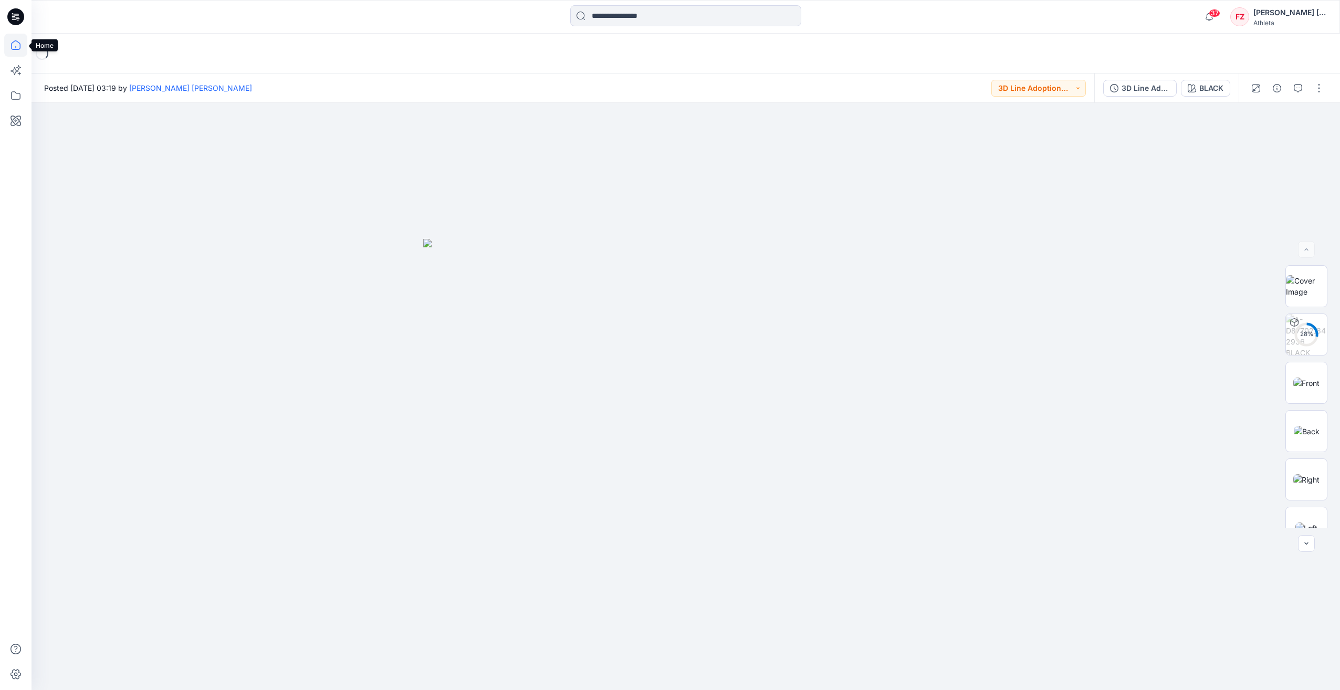
click at [15, 46] on icon at bounding box center [15, 45] width 23 height 23
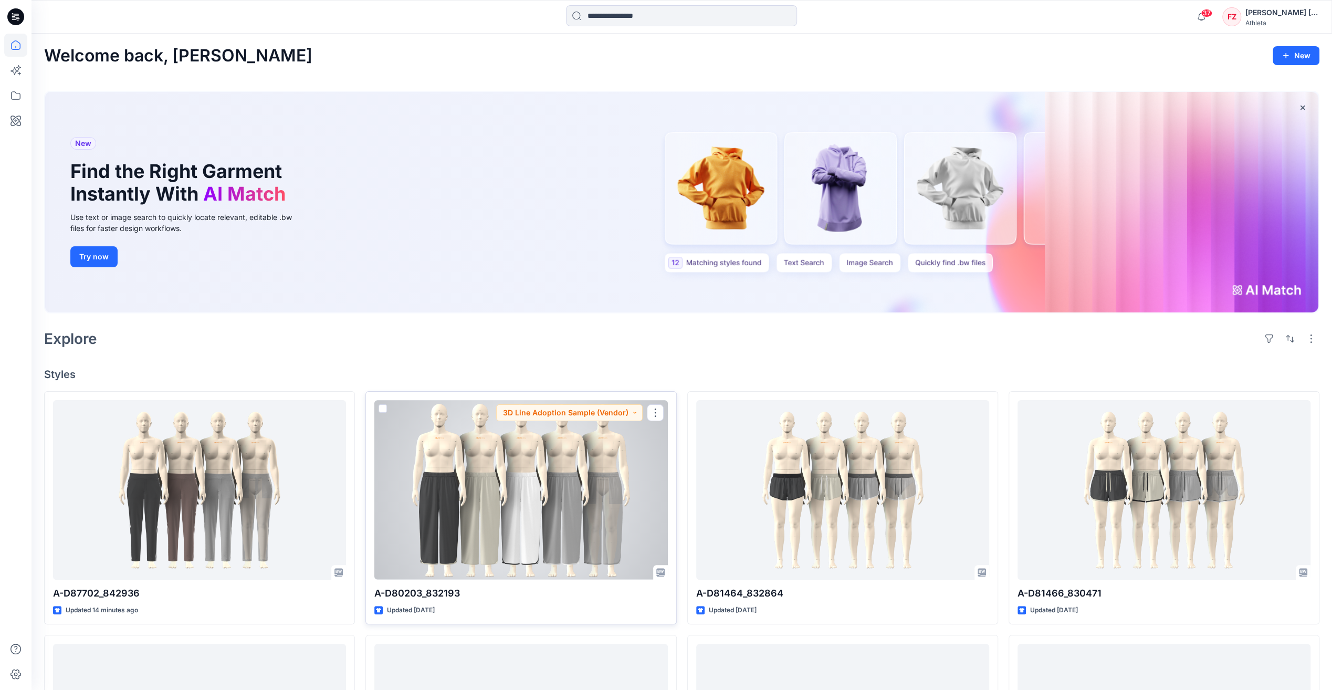
click at [548, 461] on div at bounding box center [520, 489] width 293 height 179
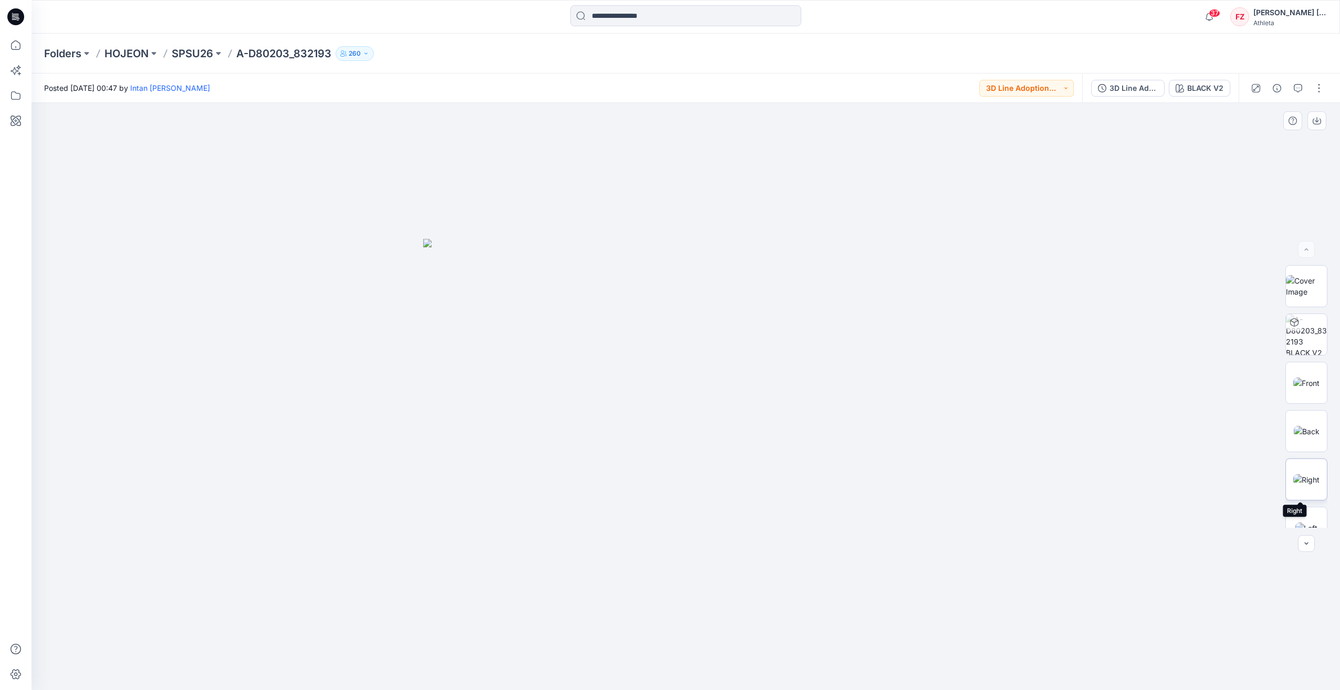
click at [1310, 482] on img at bounding box center [1306, 479] width 26 height 11
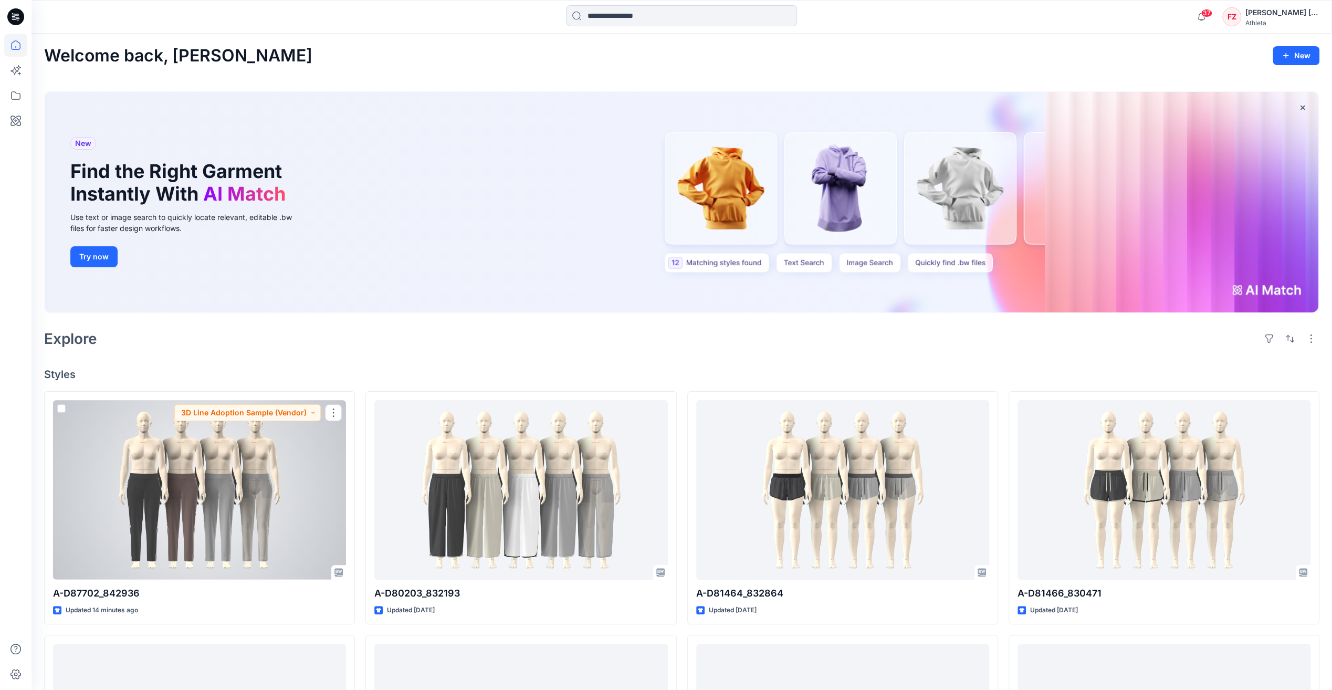
click at [239, 441] on div at bounding box center [199, 489] width 293 height 179
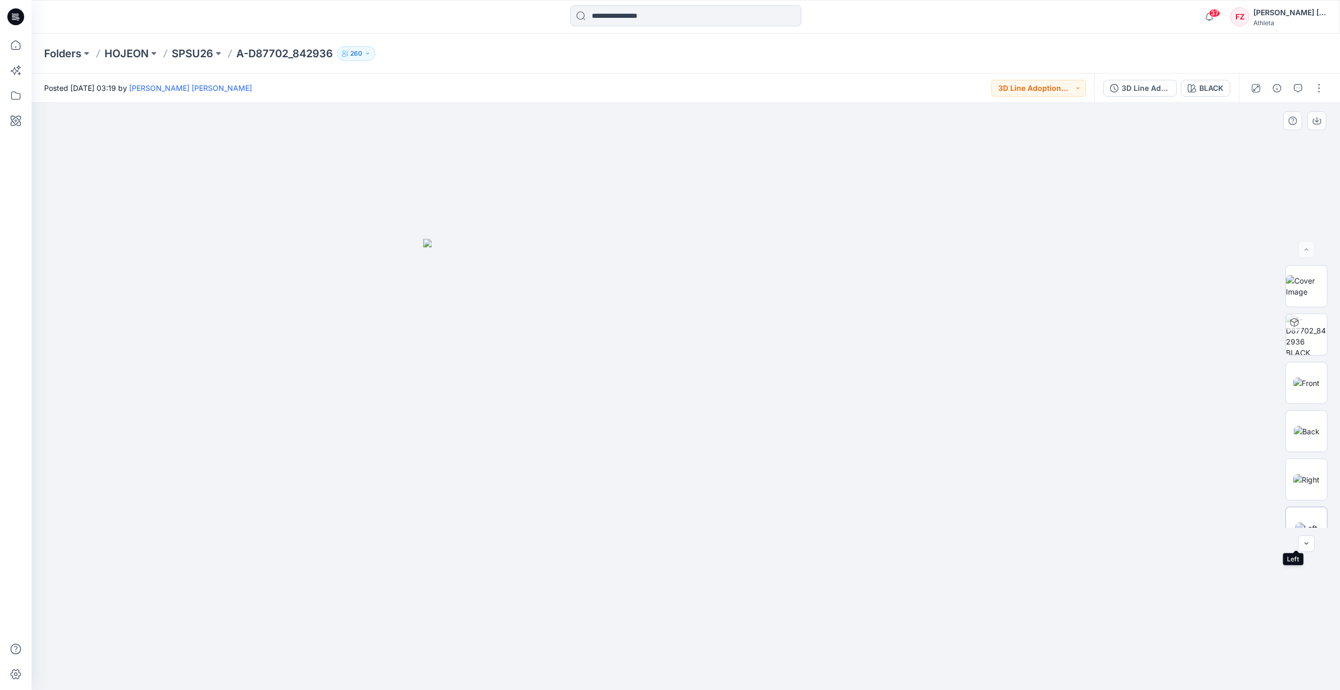
click at [1309, 523] on img at bounding box center [1307, 528] width 22 height 11
click at [1130, 415] on div at bounding box center [686, 396] width 1309 height 587
click at [1302, 437] on img at bounding box center [1307, 431] width 26 height 11
click at [1297, 469] on img at bounding box center [1306, 467] width 41 height 22
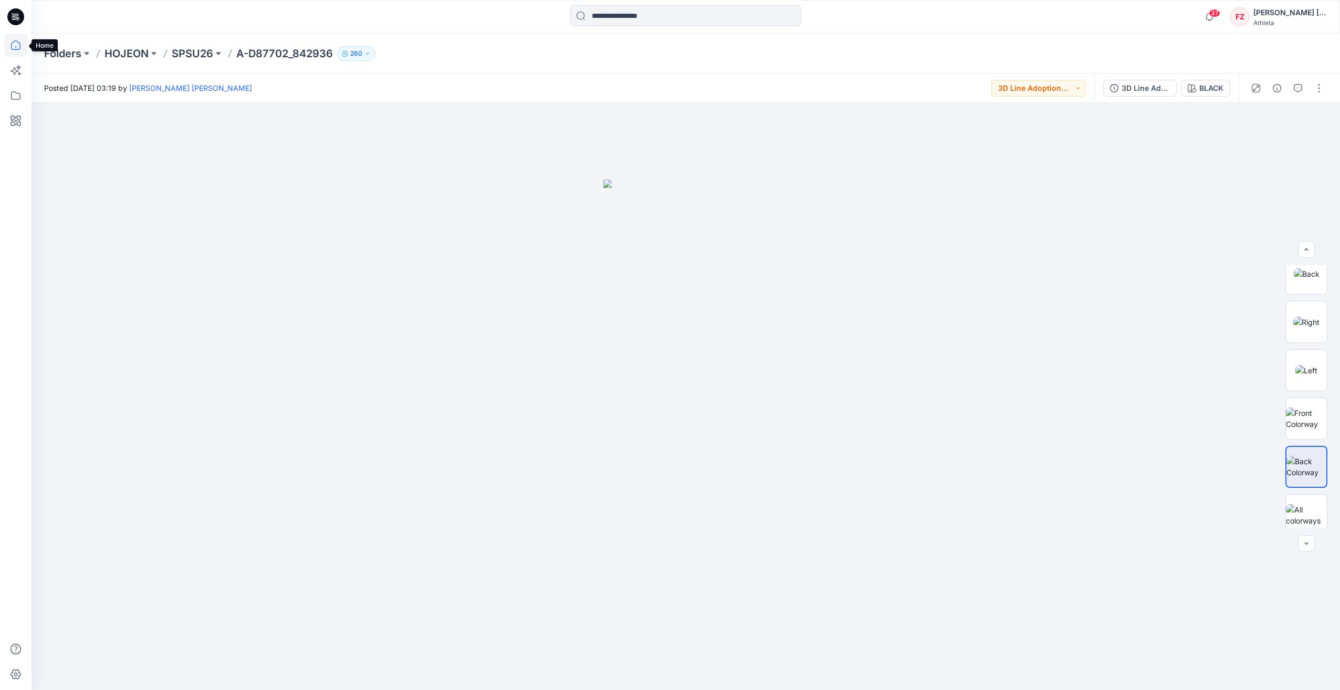
click at [13, 45] on icon at bounding box center [15, 45] width 23 height 23
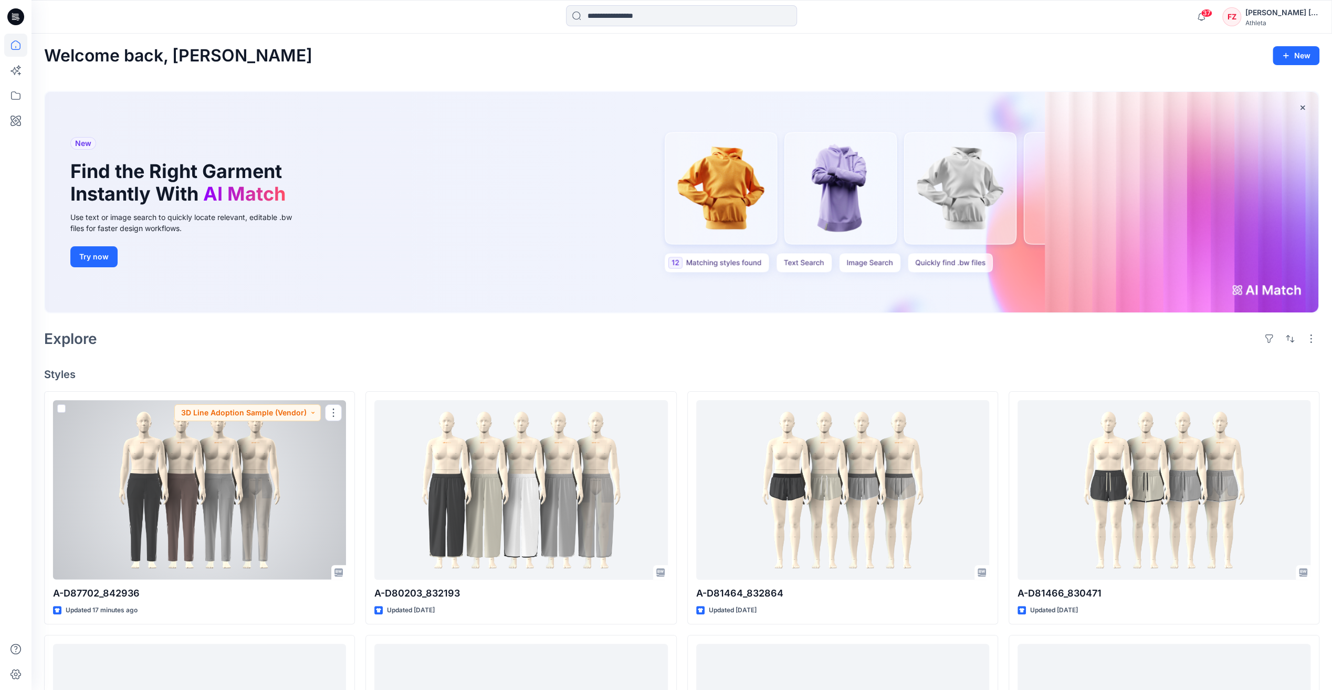
click at [200, 506] on div at bounding box center [199, 489] width 293 height 179
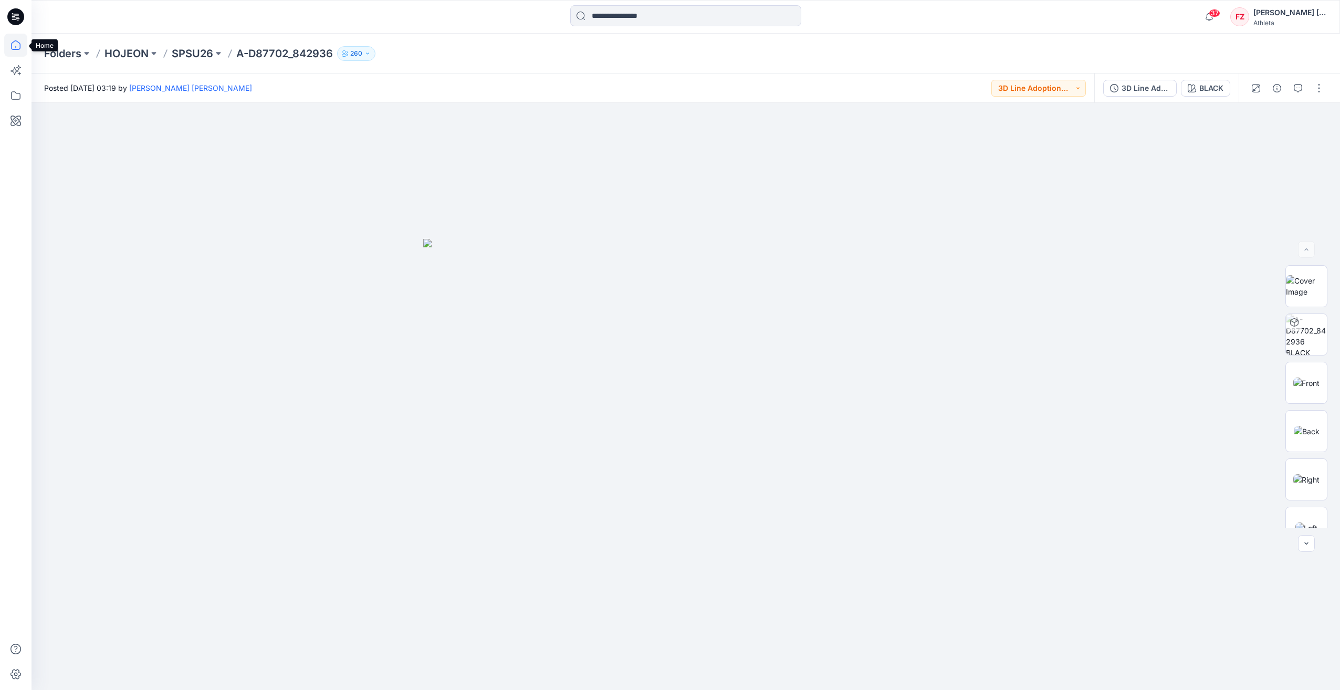
click at [22, 40] on icon at bounding box center [15, 45] width 23 height 23
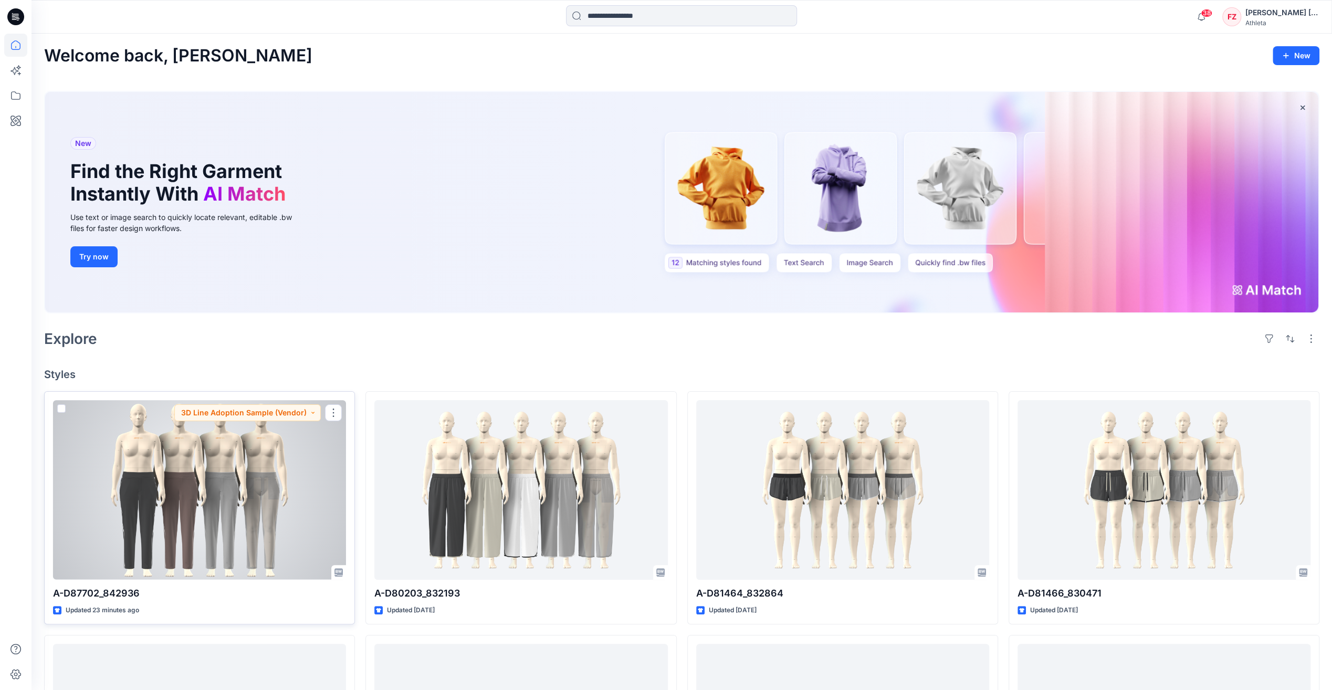
click at [280, 509] on div at bounding box center [199, 489] width 293 height 179
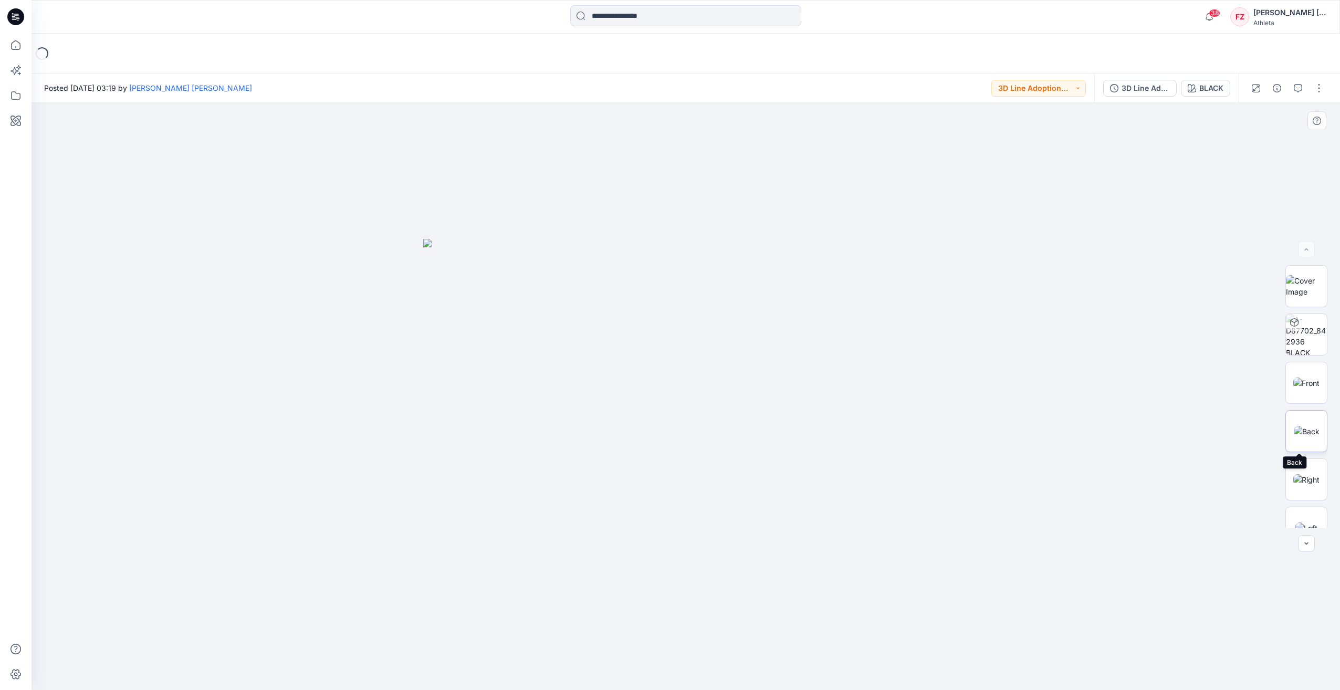
click at [1297, 426] on img at bounding box center [1307, 431] width 26 height 11
click at [1306, 445] on img at bounding box center [1307, 450] width 26 height 11
click at [1302, 436] on img at bounding box center [1307, 431] width 26 height 11
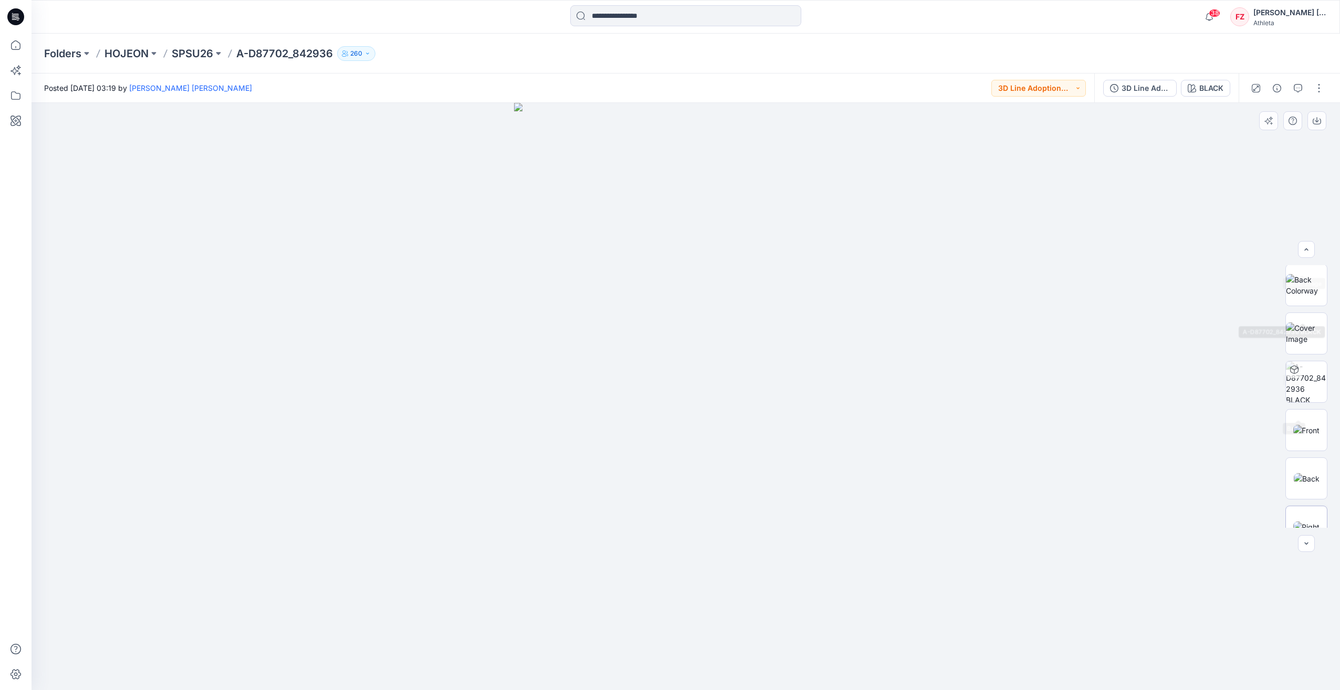
scroll to position [420, 0]
click at [1313, 403] on img at bounding box center [1307, 397] width 26 height 11
click at [1310, 286] on img at bounding box center [1306, 286] width 41 height 22
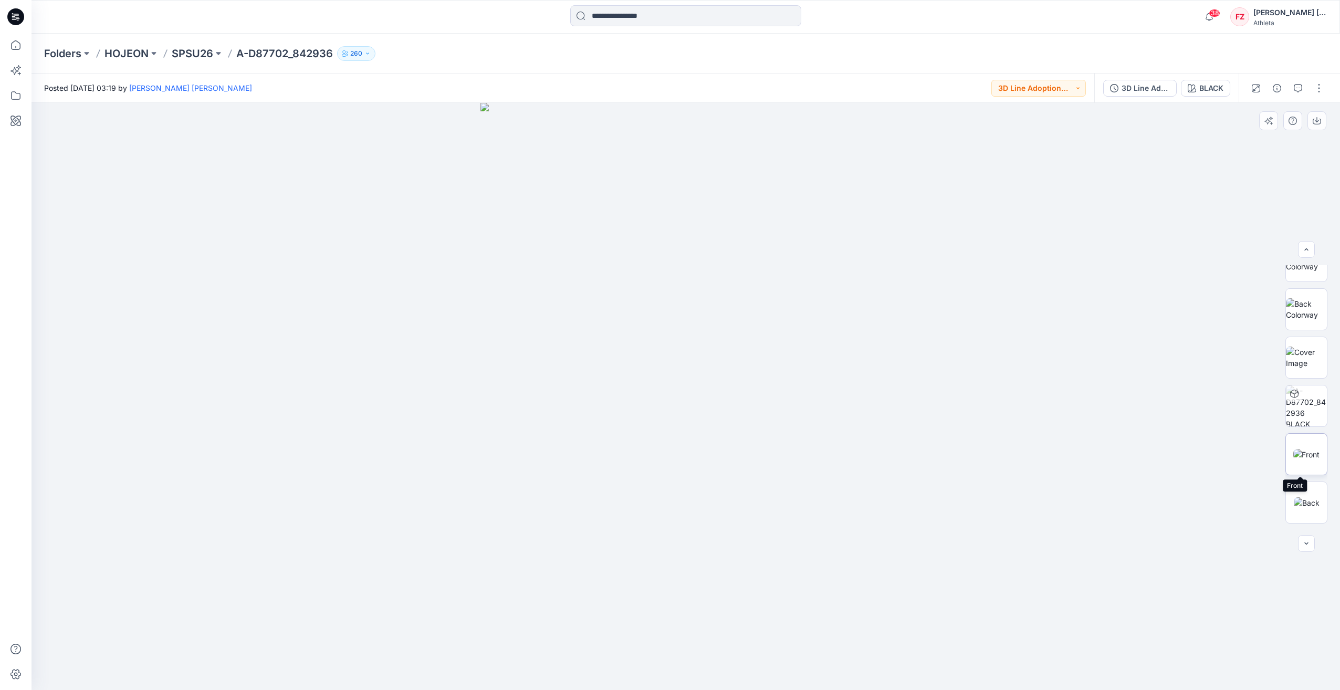
click at [1305, 449] on img at bounding box center [1306, 454] width 26 height 11
click at [1306, 500] on img at bounding box center [1307, 502] width 26 height 11
click at [1279, 89] on icon "button" at bounding box center [1277, 88] width 8 height 8
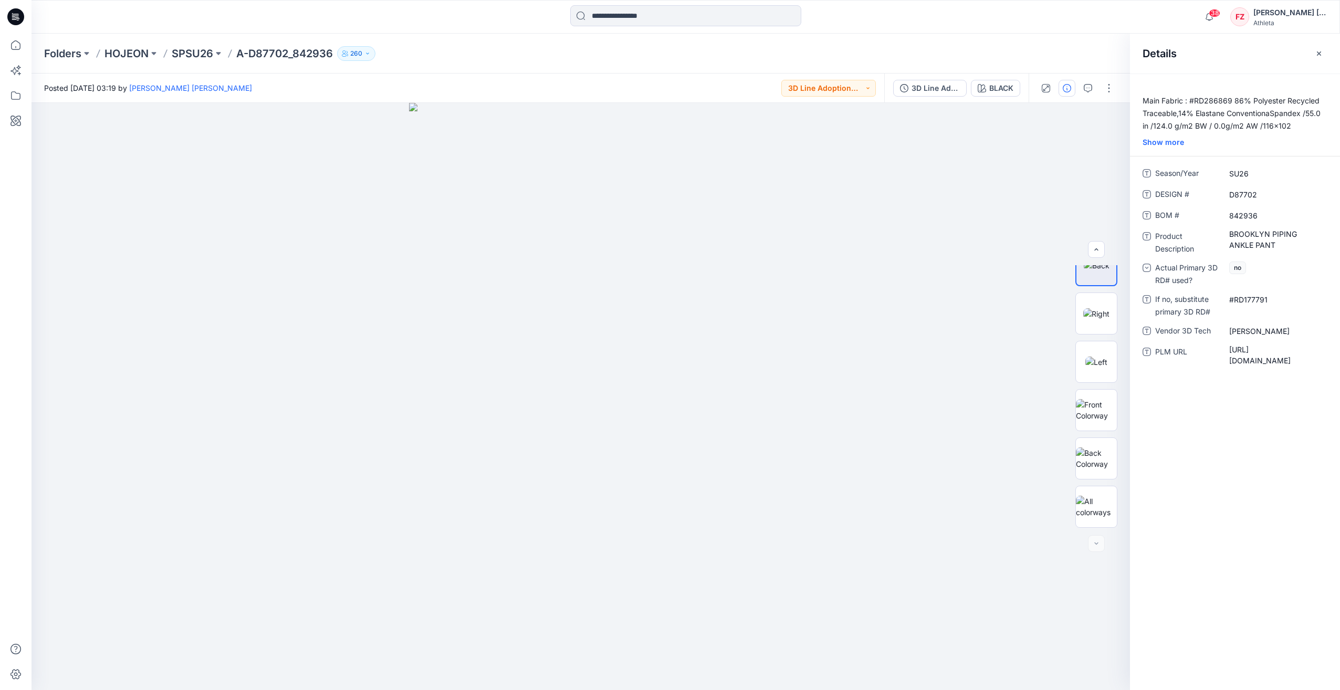
drag, startPoint x: 1322, startPoint y: 54, endPoint x: 1322, endPoint y: 60, distance: 5.8
click at [1322, 54] on icon "button" at bounding box center [1319, 53] width 8 height 8
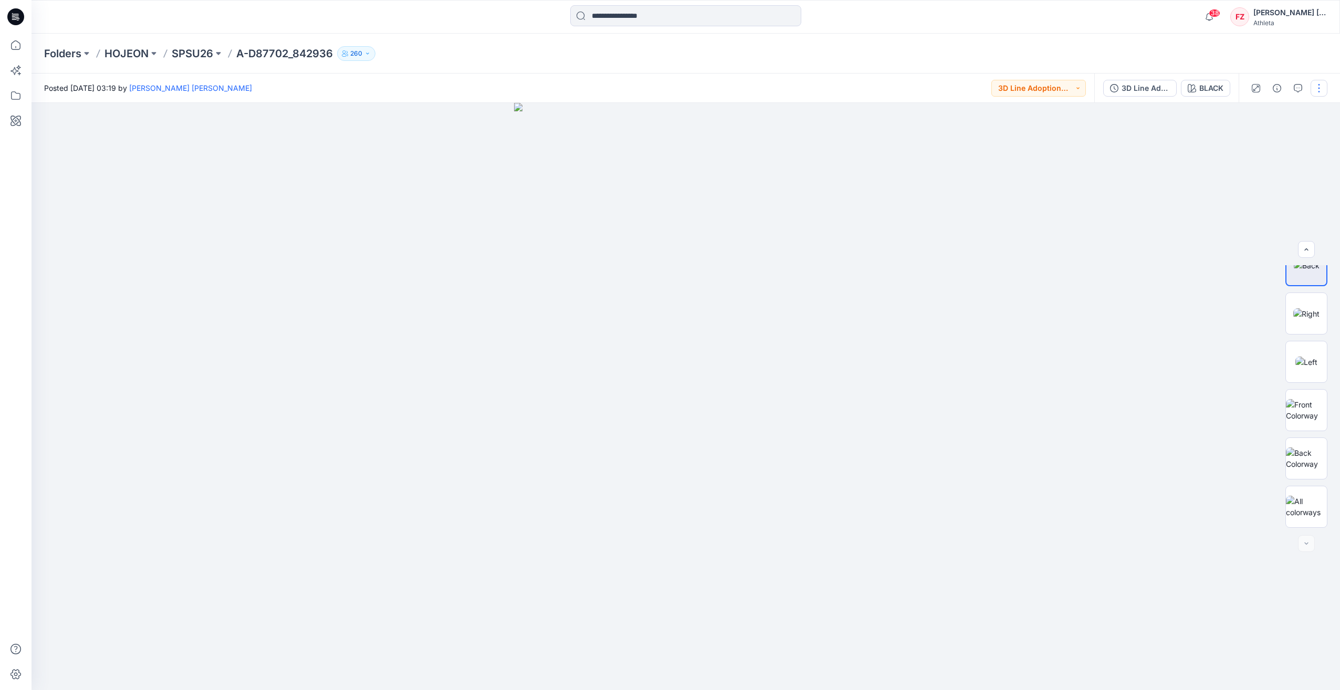
click at [1320, 86] on button "button" at bounding box center [1319, 88] width 17 height 17
click at [1264, 149] on button "Edit" at bounding box center [1275, 141] width 97 height 19
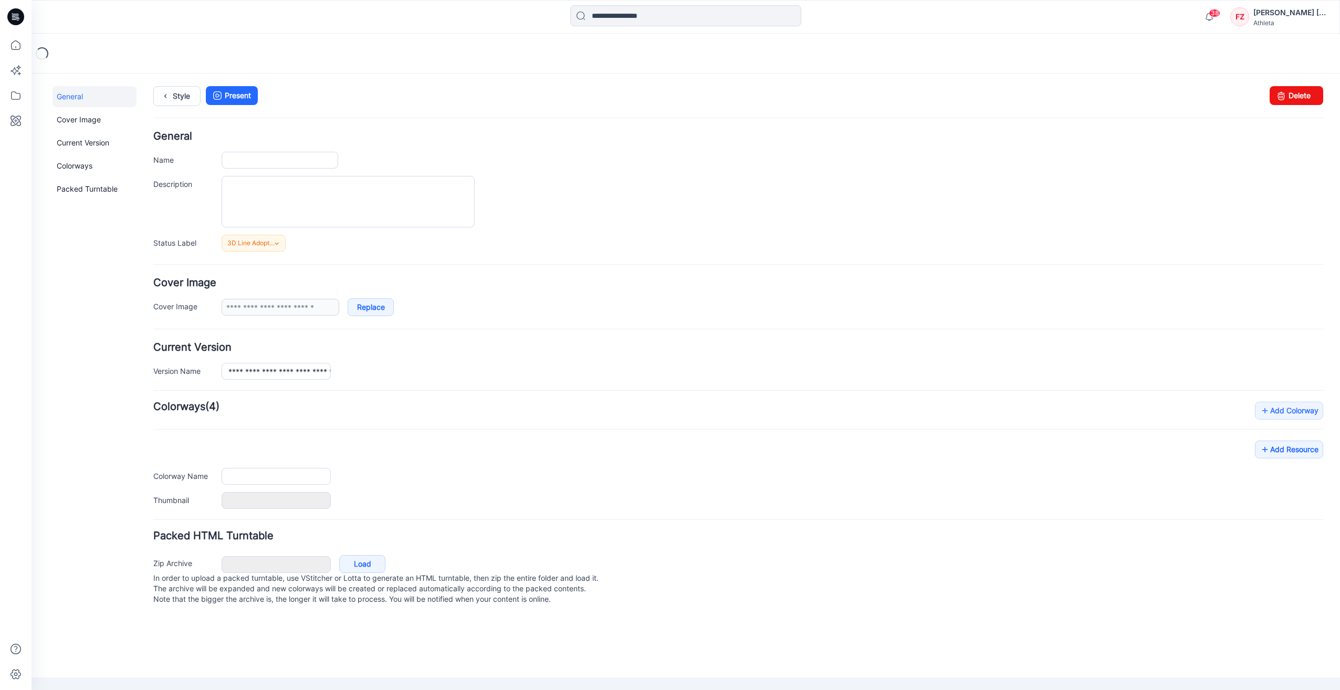
type input "**********"
type textarea "**********"
type input "*****"
type input "**********"
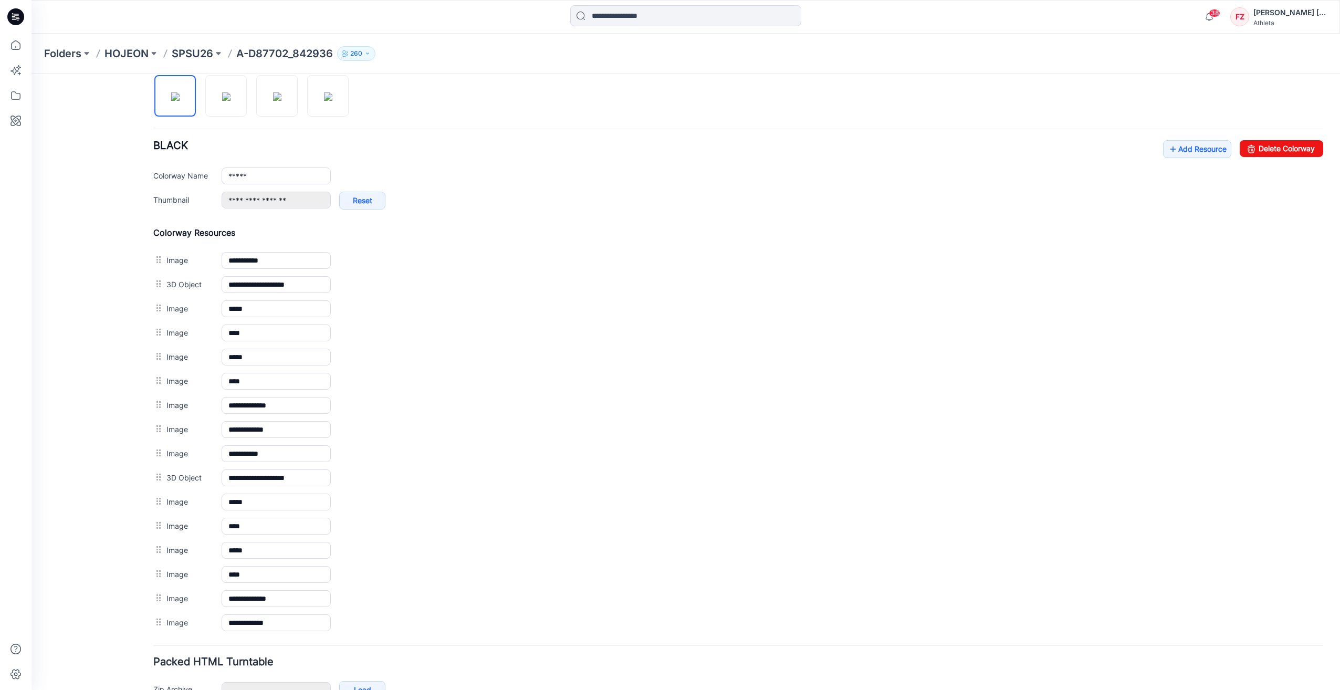
scroll to position [368, 0]
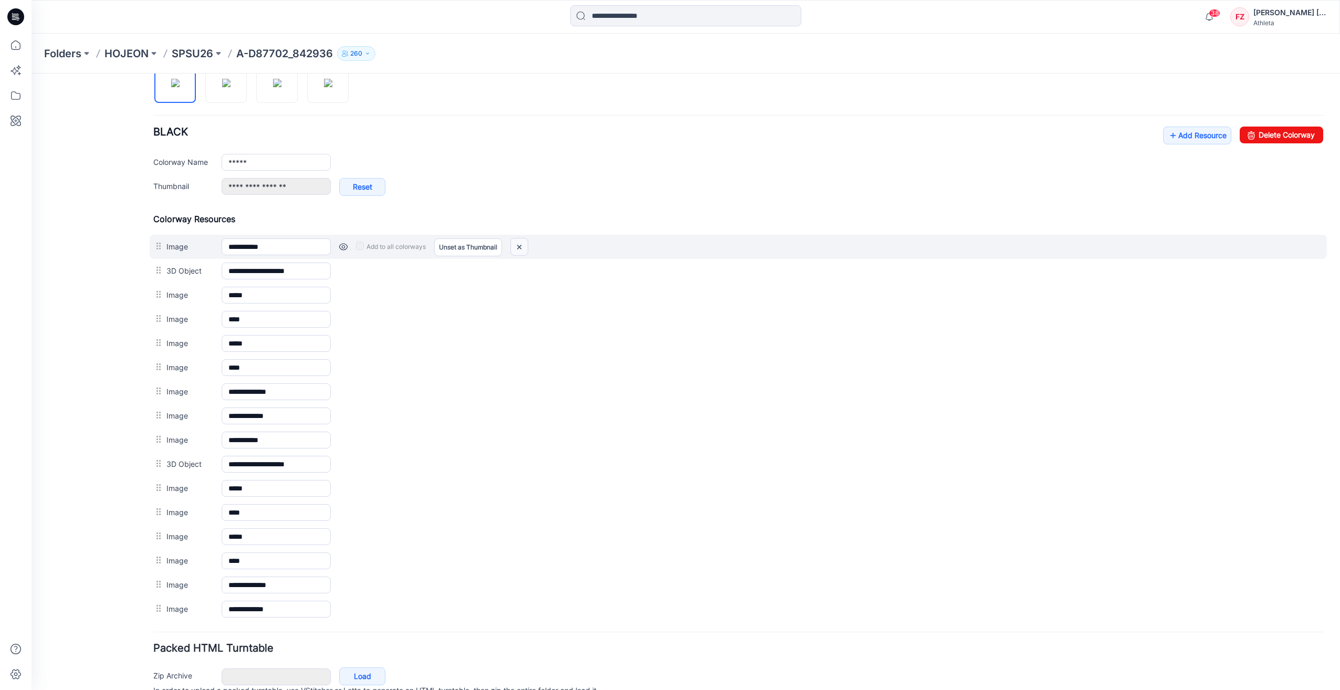
drag, startPoint x: 757, startPoint y: 117, endPoint x: 518, endPoint y: 246, distance: 271.6
click at [518, 246] on img at bounding box center [519, 246] width 17 height 17
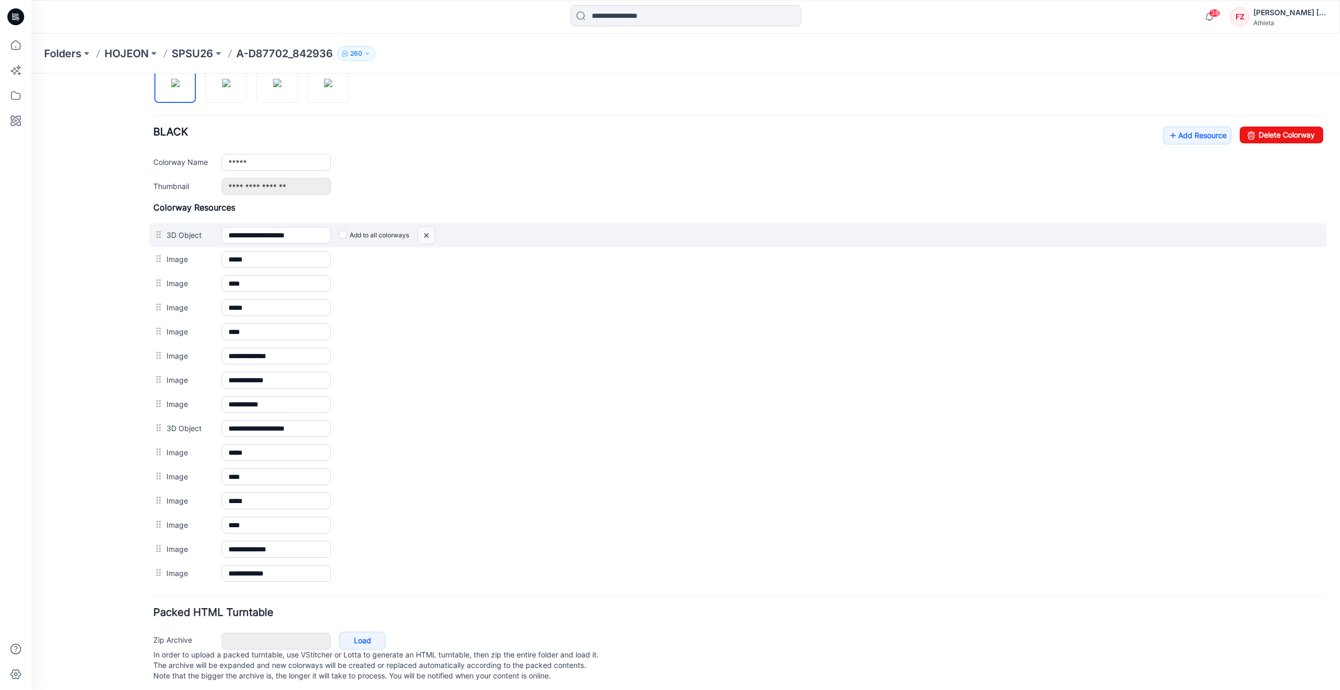
click at [431, 230] on img at bounding box center [426, 235] width 17 height 17
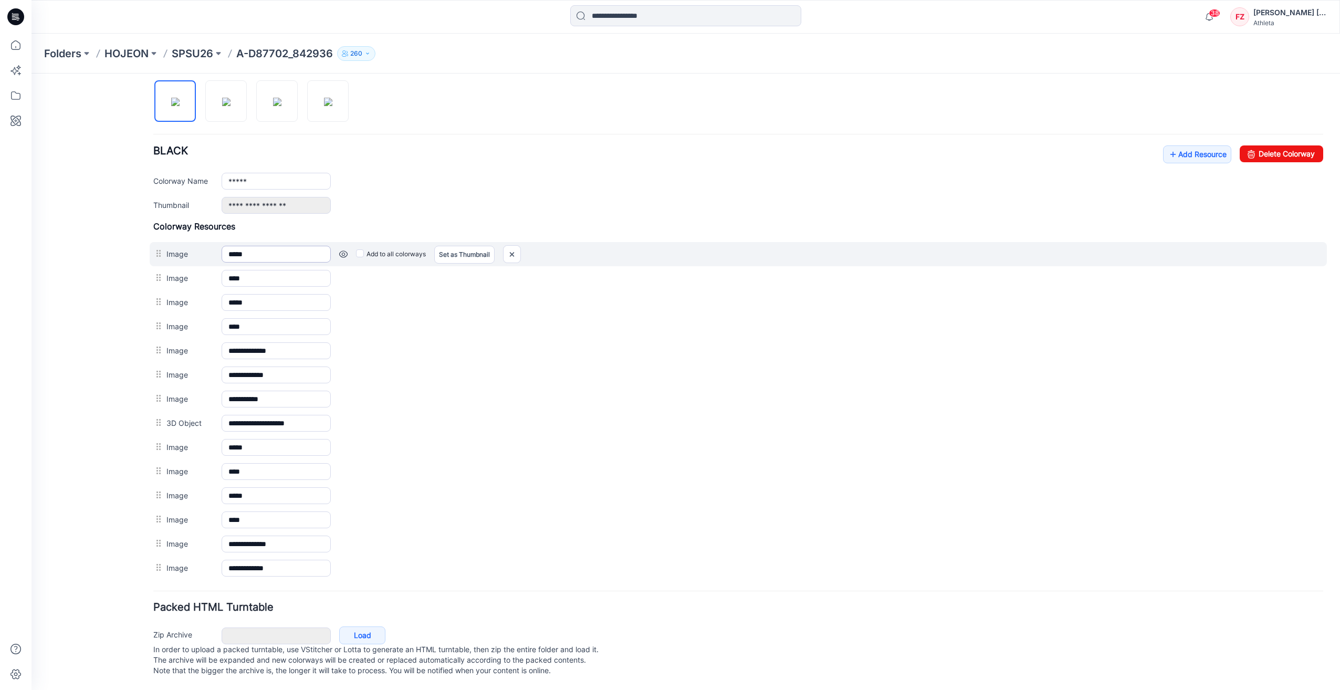
scroll to position [352, 0]
drag, startPoint x: 513, startPoint y: 244, endPoint x: 752, endPoint y: 124, distance: 268.0
click at [513, 246] on img at bounding box center [512, 254] width 17 height 17
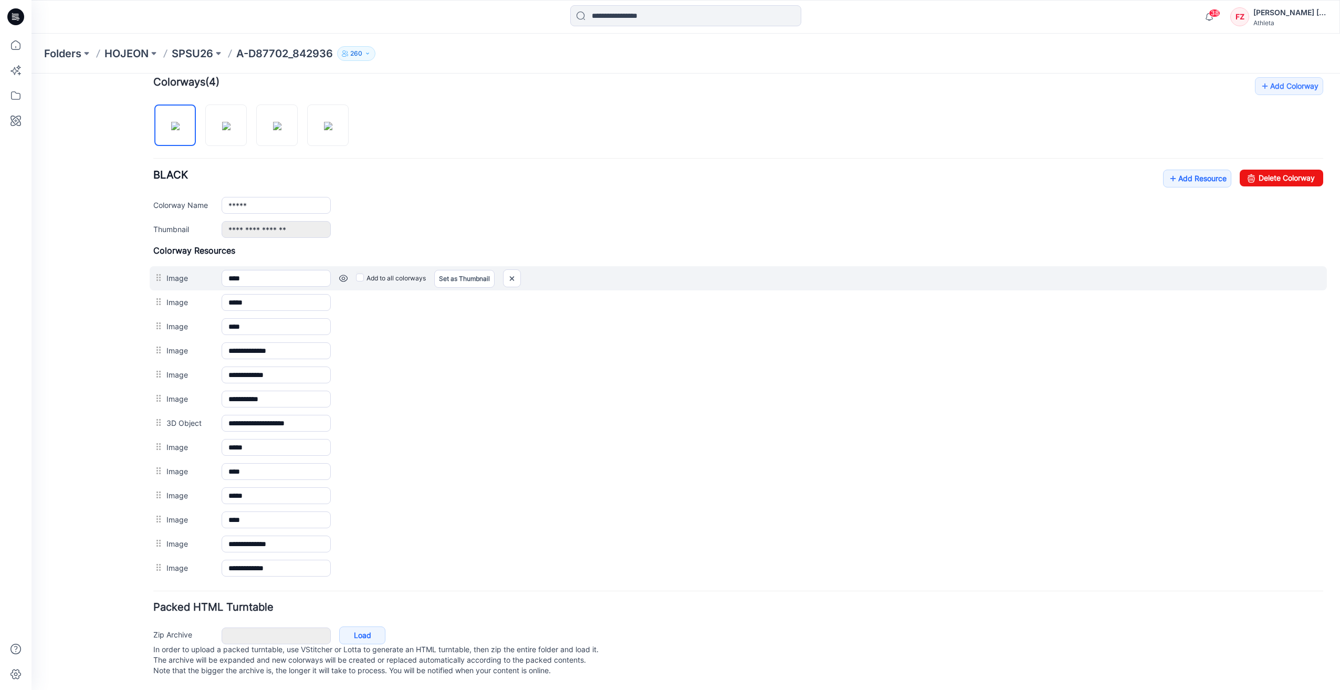
scroll to position [328, 0]
drag, startPoint x: 513, startPoint y: 268, endPoint x: 757, endPoint y: 122, distance: 285.0
click at [513, 270] on img at bounding box center [512, 278] width 17 height 17
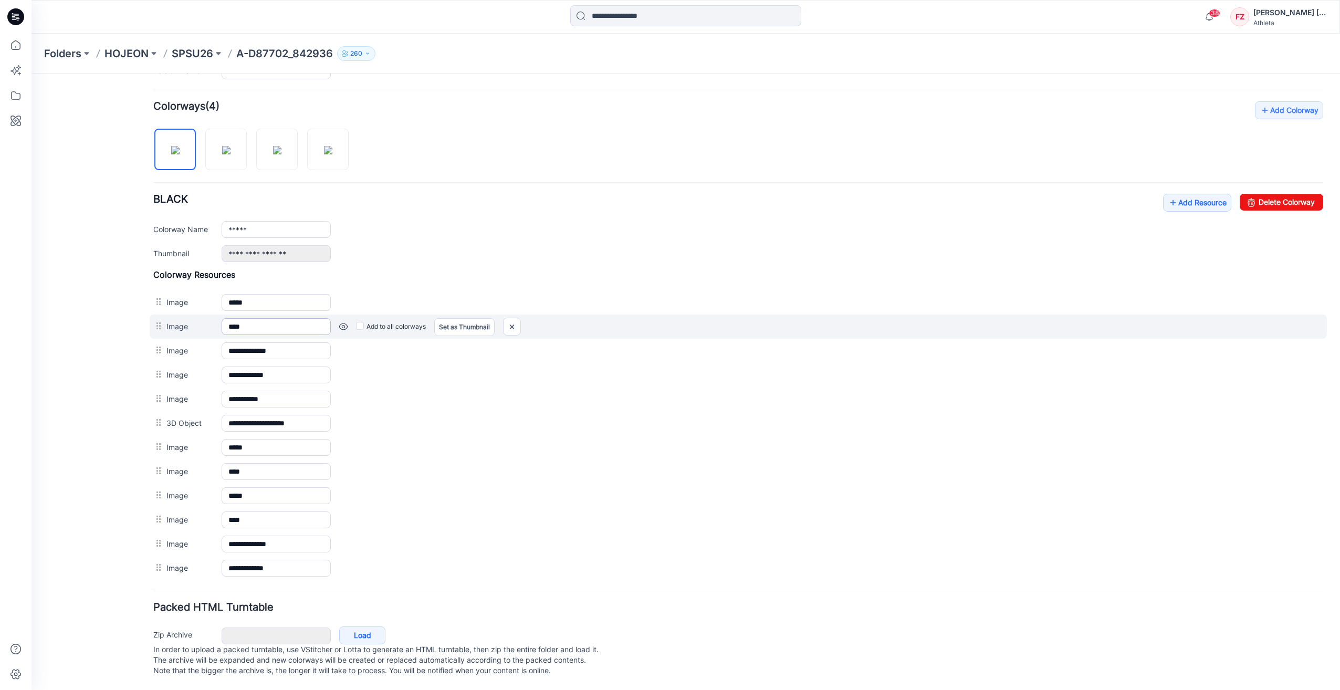
scroll to position [304, 0]
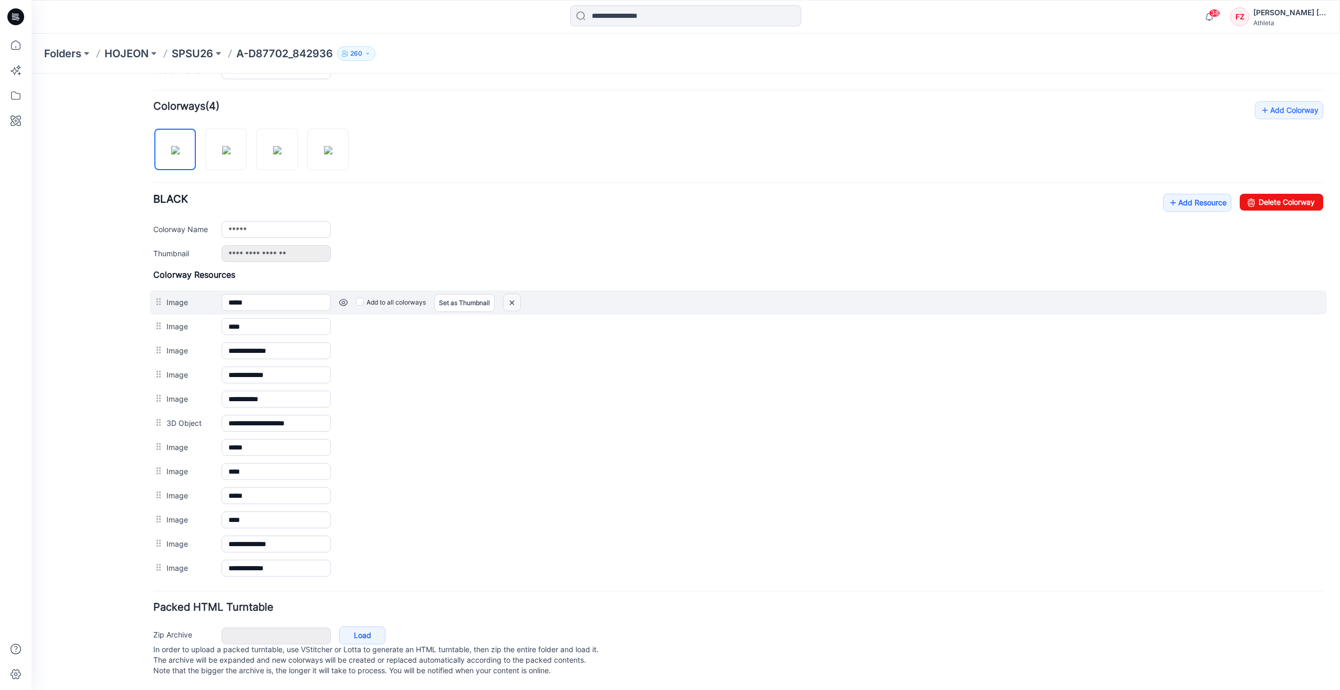
drag, startPoint x: 516, startPoint y: 293, endPoint x: 756, endPoint y: 117, distance: 298.3
click at [516, 294] on img at bounding box center [512, 302] width 17 height 17
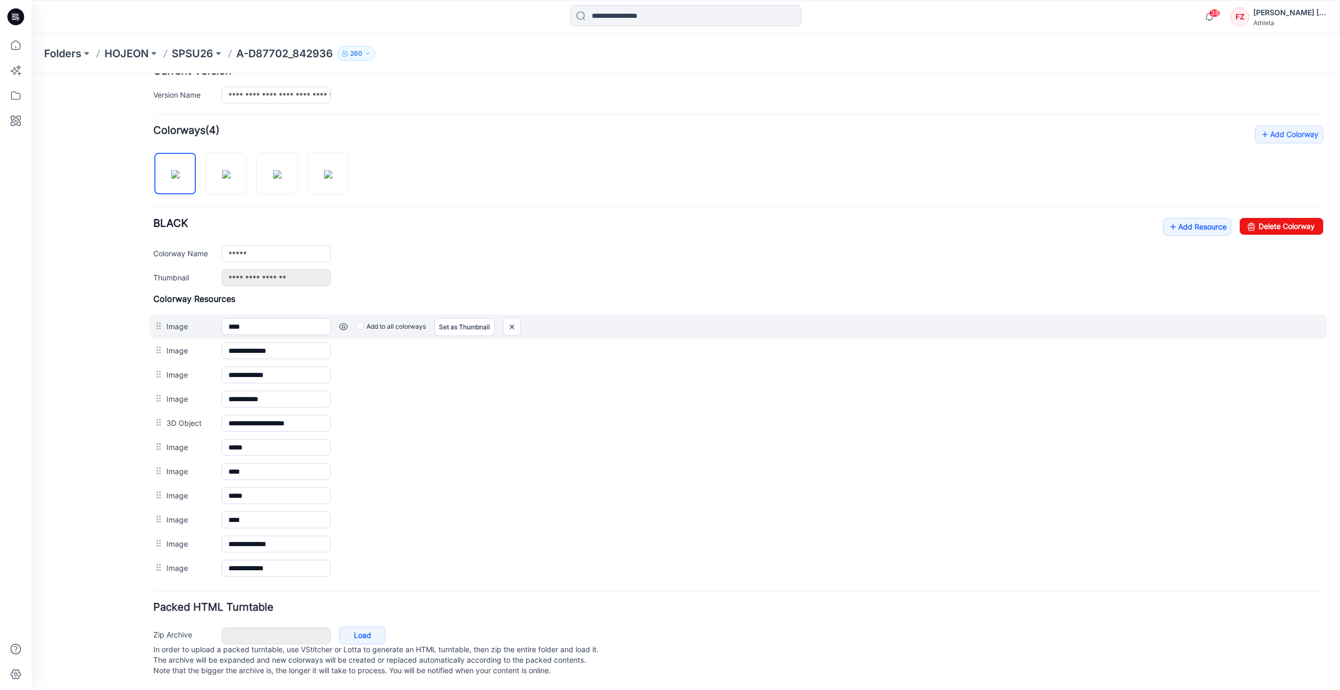
scroll to position [280, 0]
click at [508, 318] on img at bounding box center [512, 326] width 17 height 17
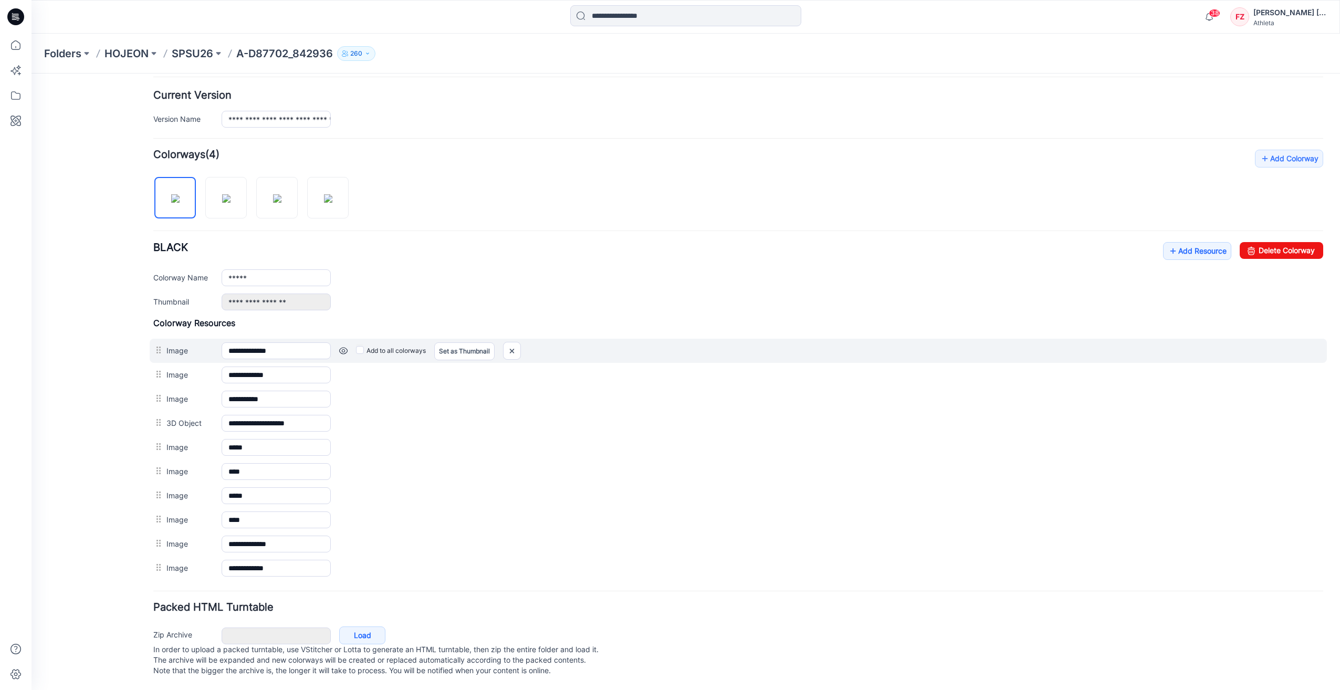
scroll to position [256, 0]
click at [512, 342] on img at bounding box center [512, 350] width 17 height 17
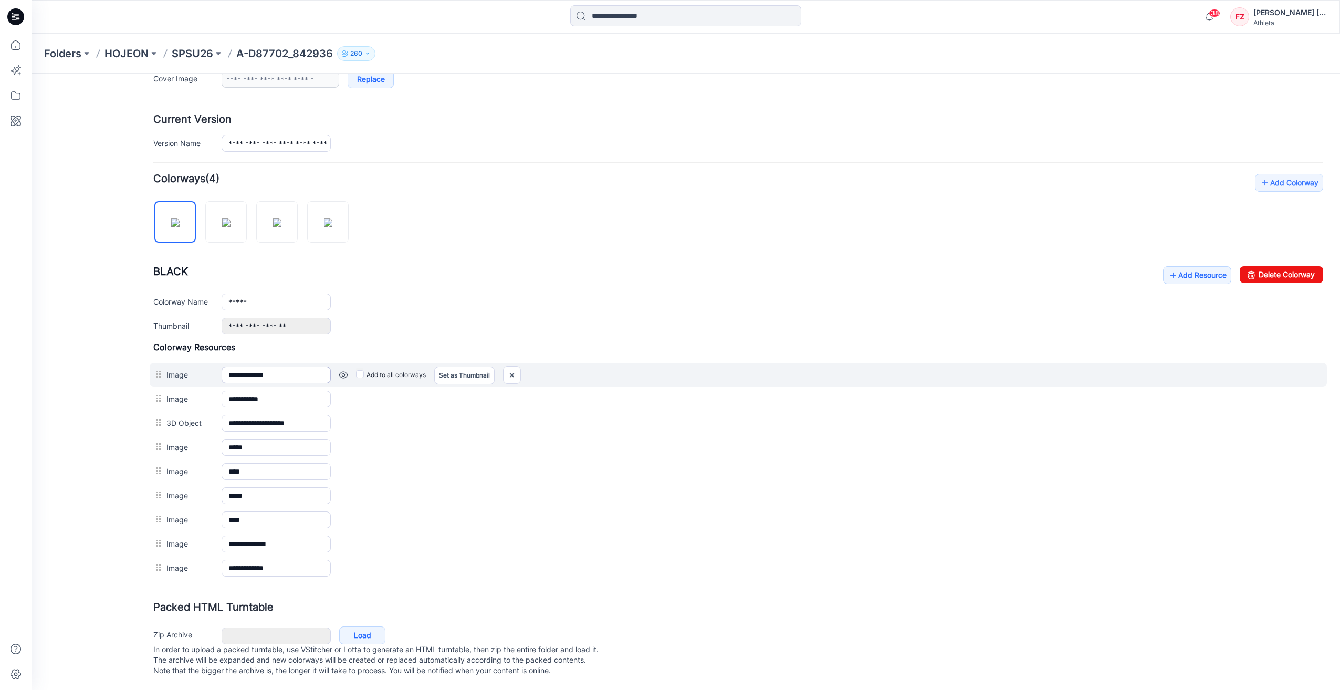
scroll to position [233, 0]
drag, startPoint x: 516, startPoint y: 364, endPoint x: 745, endPoint y: 123, distance: 332.5
click at [516, 367] on img at bounding box center [512, 375] width 17 height 17
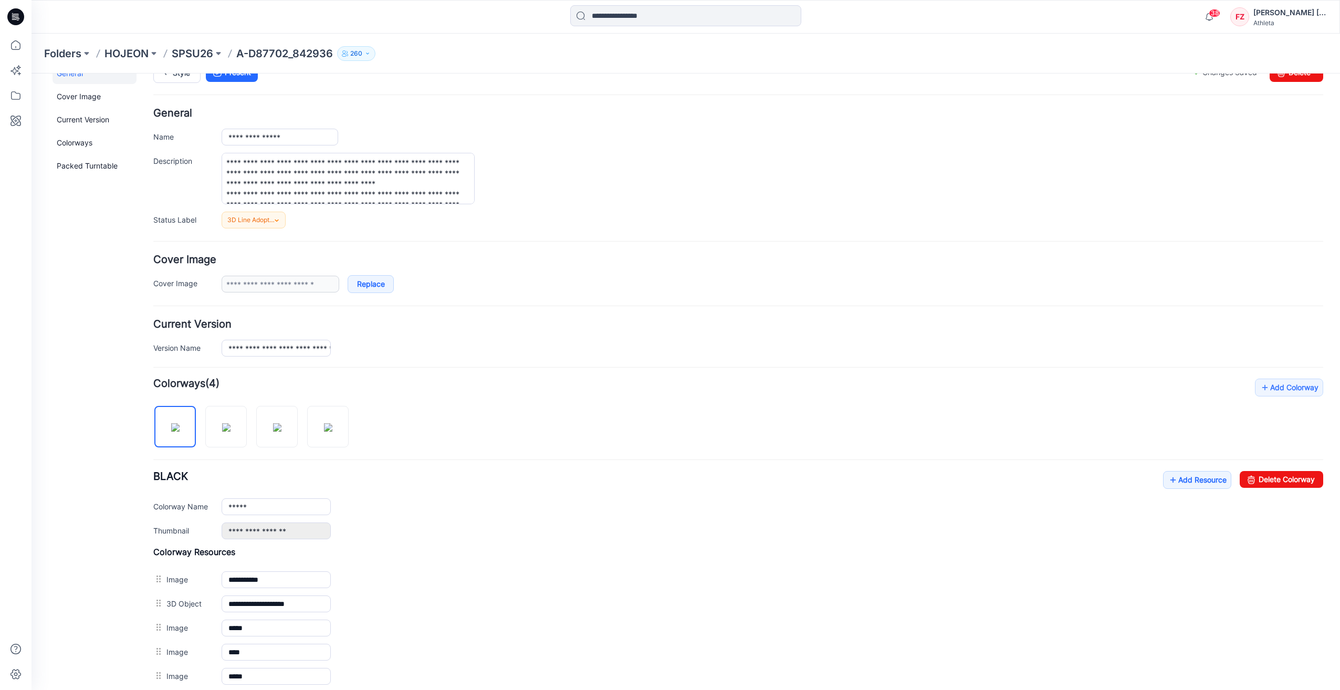
scroll to position [0, 0]
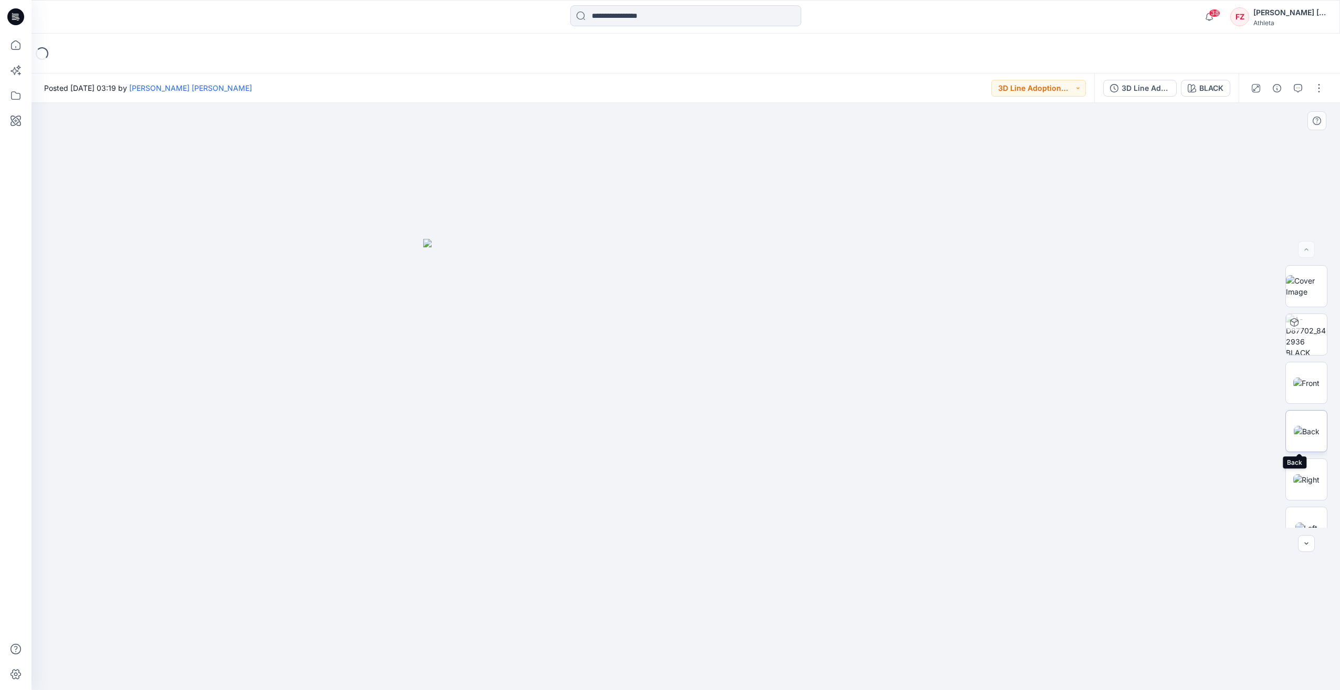
click at [1306, 430] on img at bounding box center [1307, 431] width 26 height 11
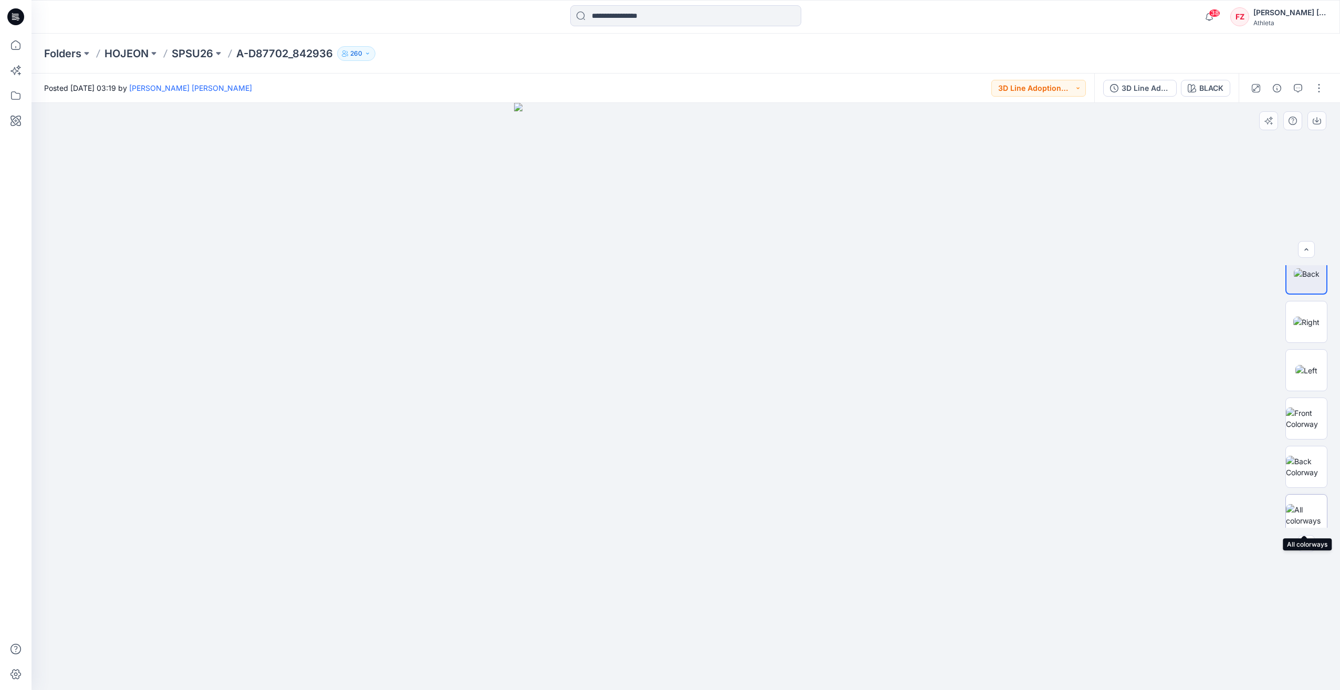
scroll to position [166, 0]
click at [1317, 94] on button "button" at bounding box center [1319, 88] width 17 height 17
click at [1266, 139] on button "Edit" at bounding box center [1275, 141] width 97 height 19
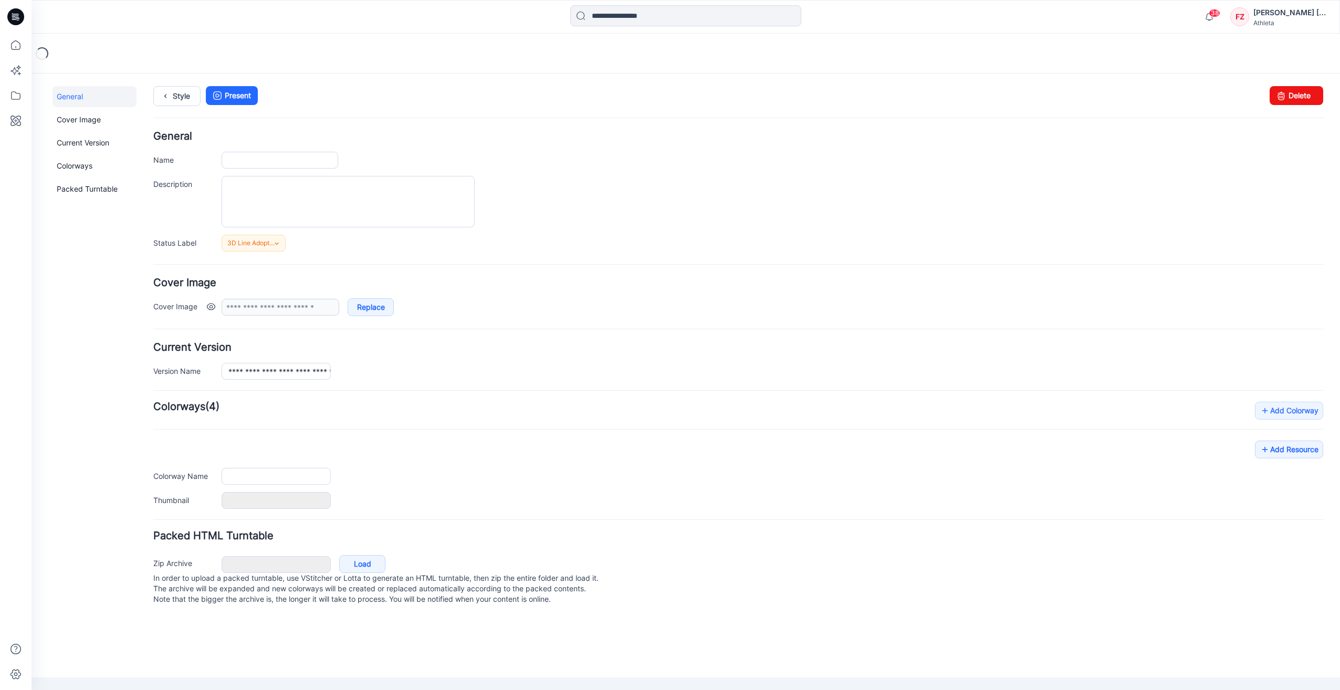
type input "**********"
type textarea "**********"
type input "*****"
type input "**********"
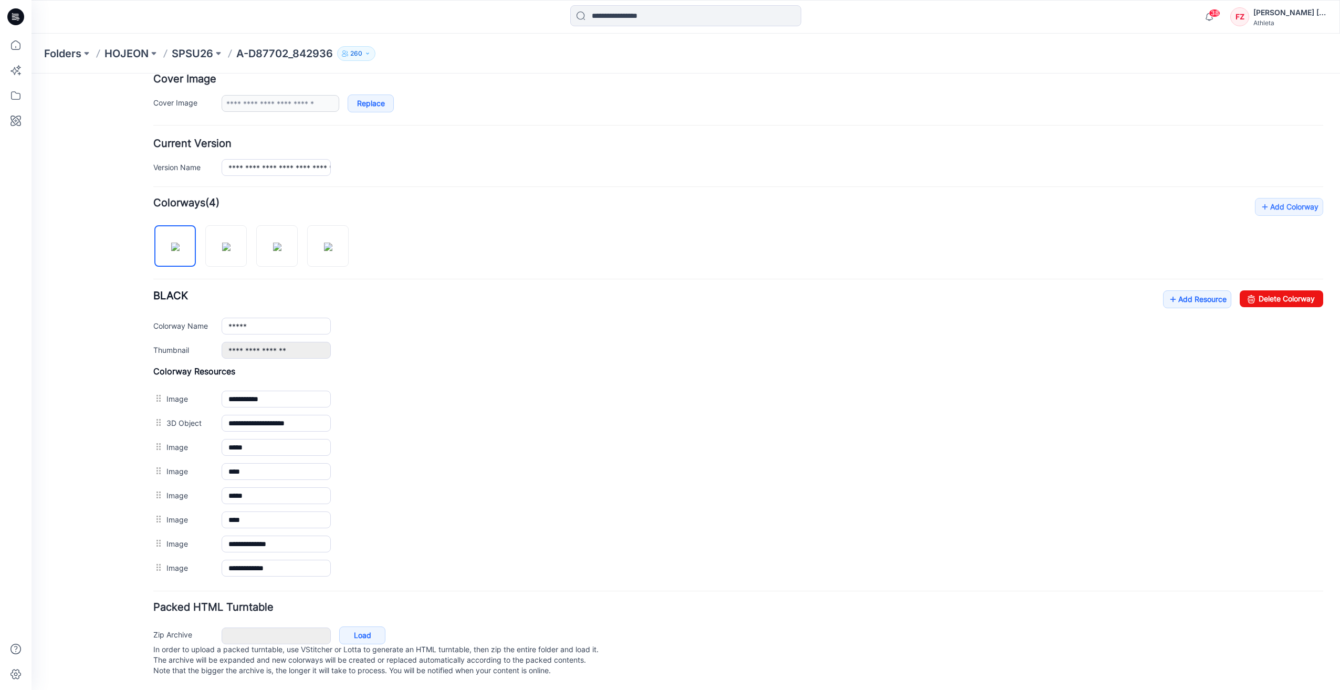
scroll to position [208, 0]
click at [1197, 290] on link "Add Resource" at bounding box center [1197, 299] width 68 height 18
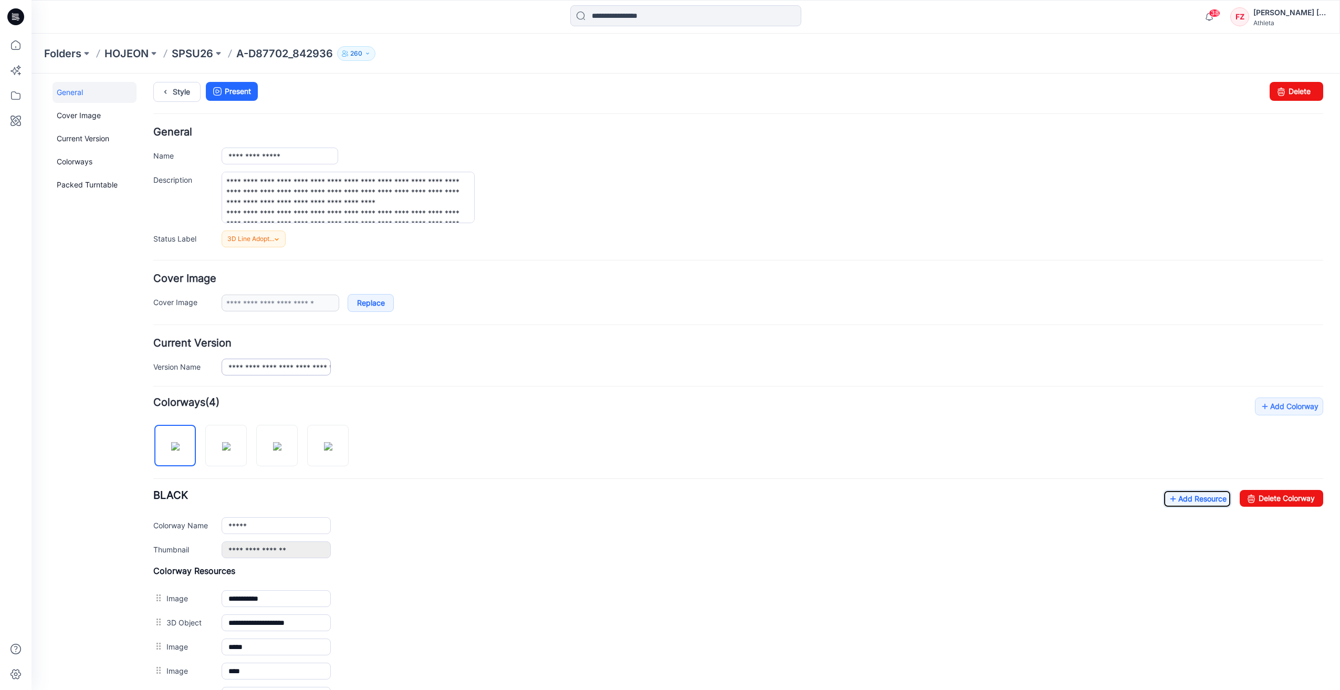
scroll to position [0, 0]
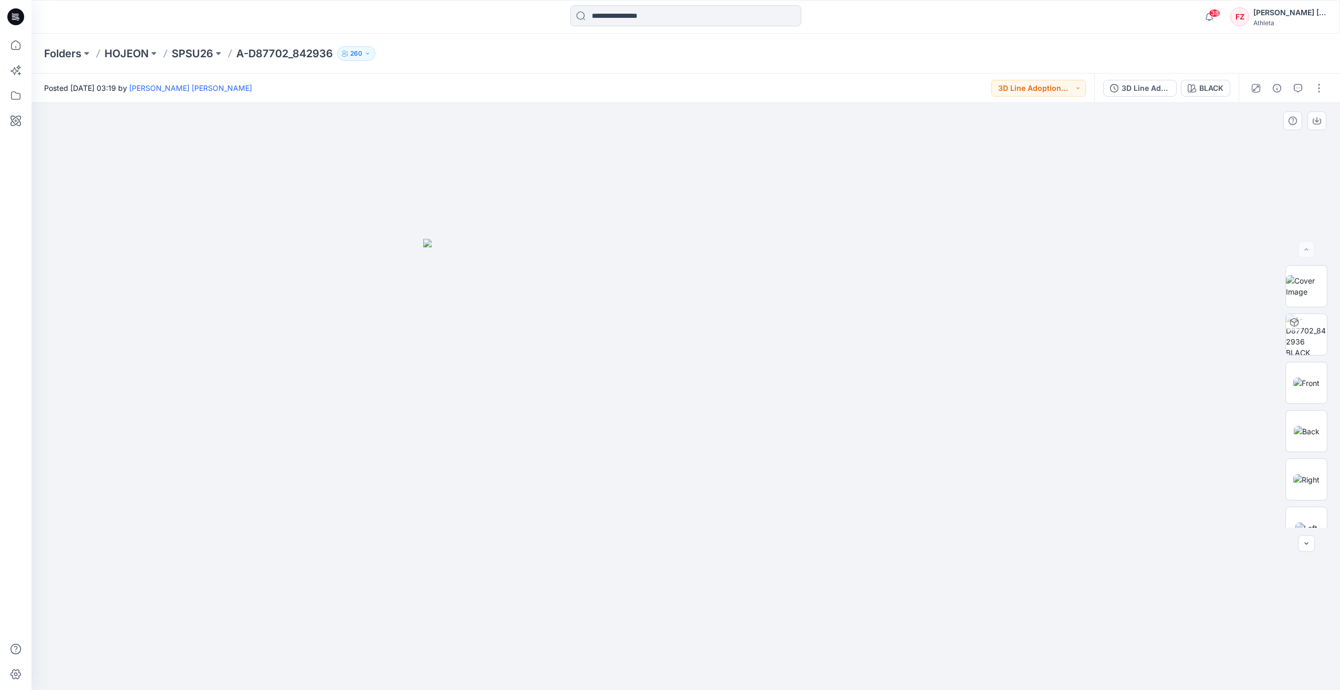
click at [1168, 309] on div at bounding box center [686, 396] width 1309 height 587
click at [14, 44] on icon at bounding box center [15, 45] width 23 height 23
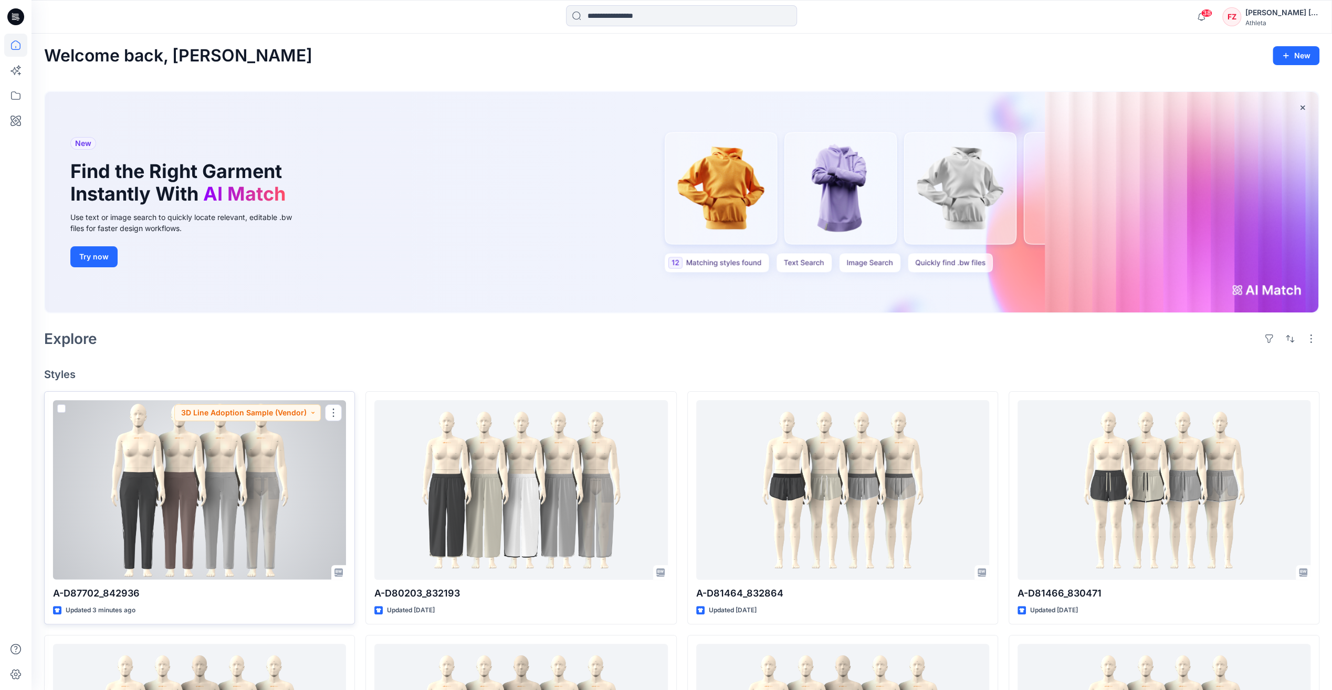
click at [235, 505] on div at bounding box center [199, 489] width 293 height 179
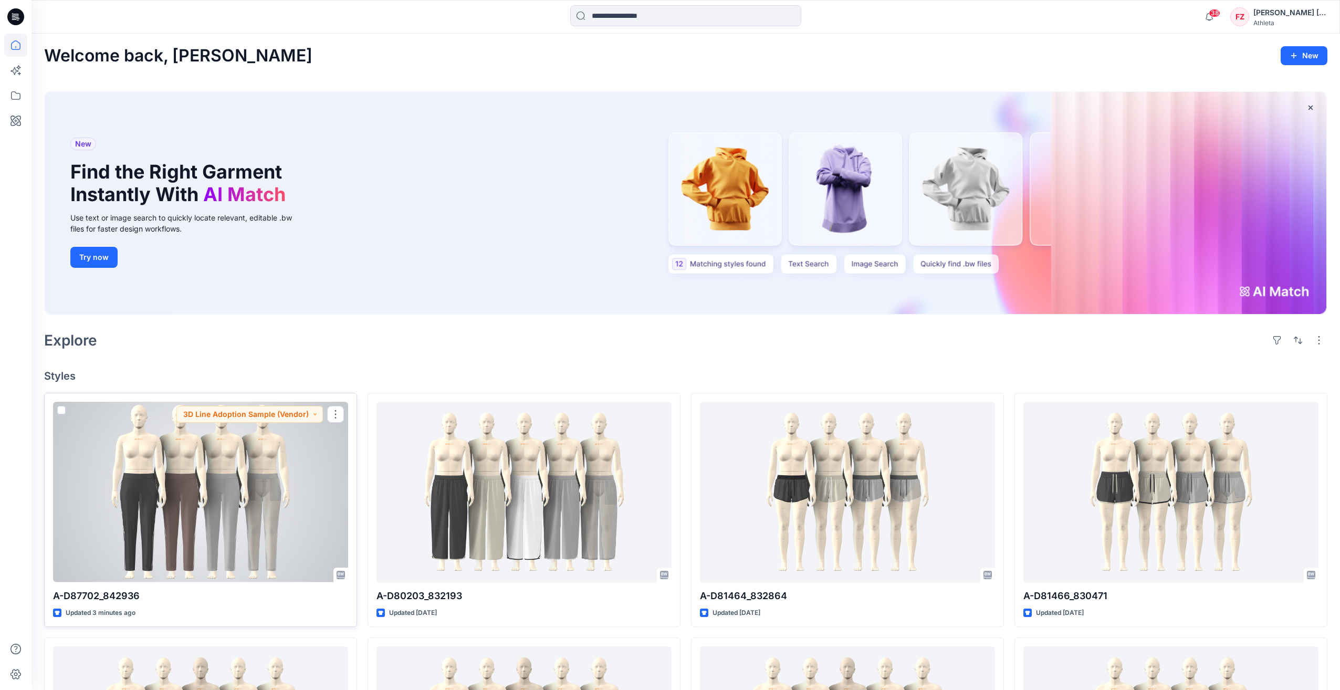
click at [235, 505] on div "Welcome back, Fidella Zalfa New New Find the Right Garment Instantly With AI Ma…" at bounding box center [686, 601] width 1309 height 1134
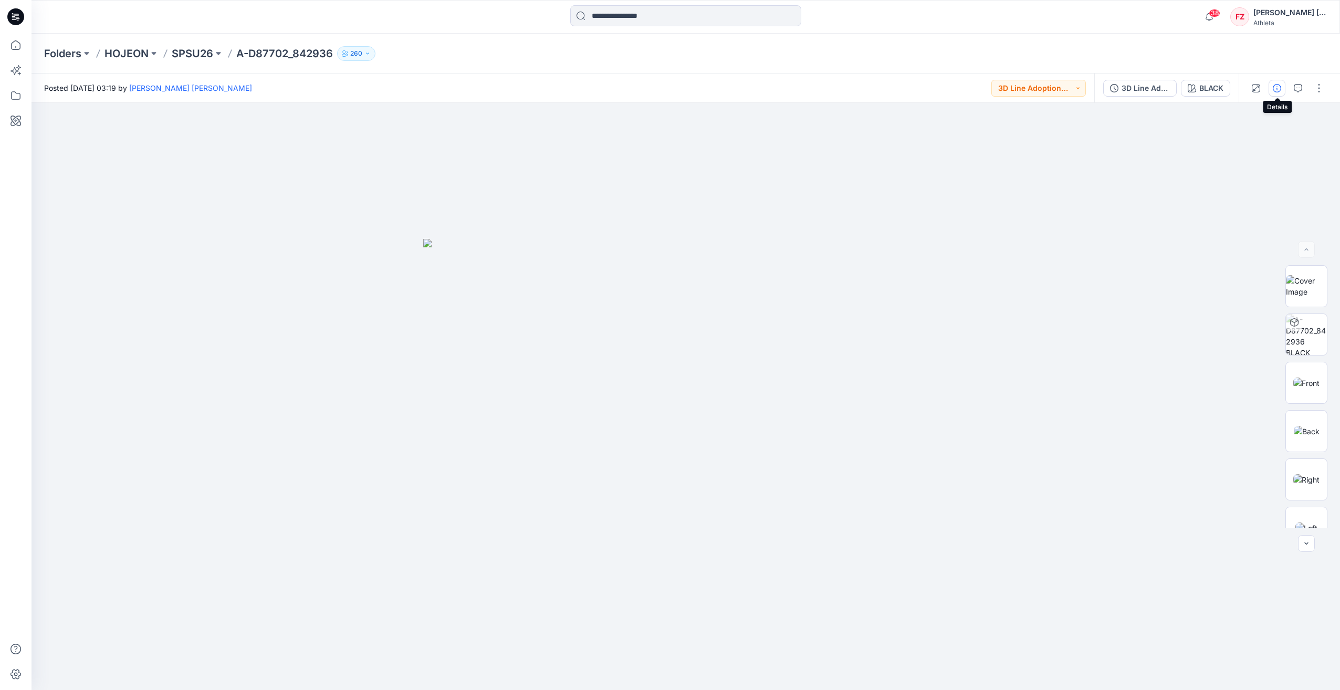
click at [1278, 90] on icon "button" at bounding box center [1277, 88] width 8 height 8
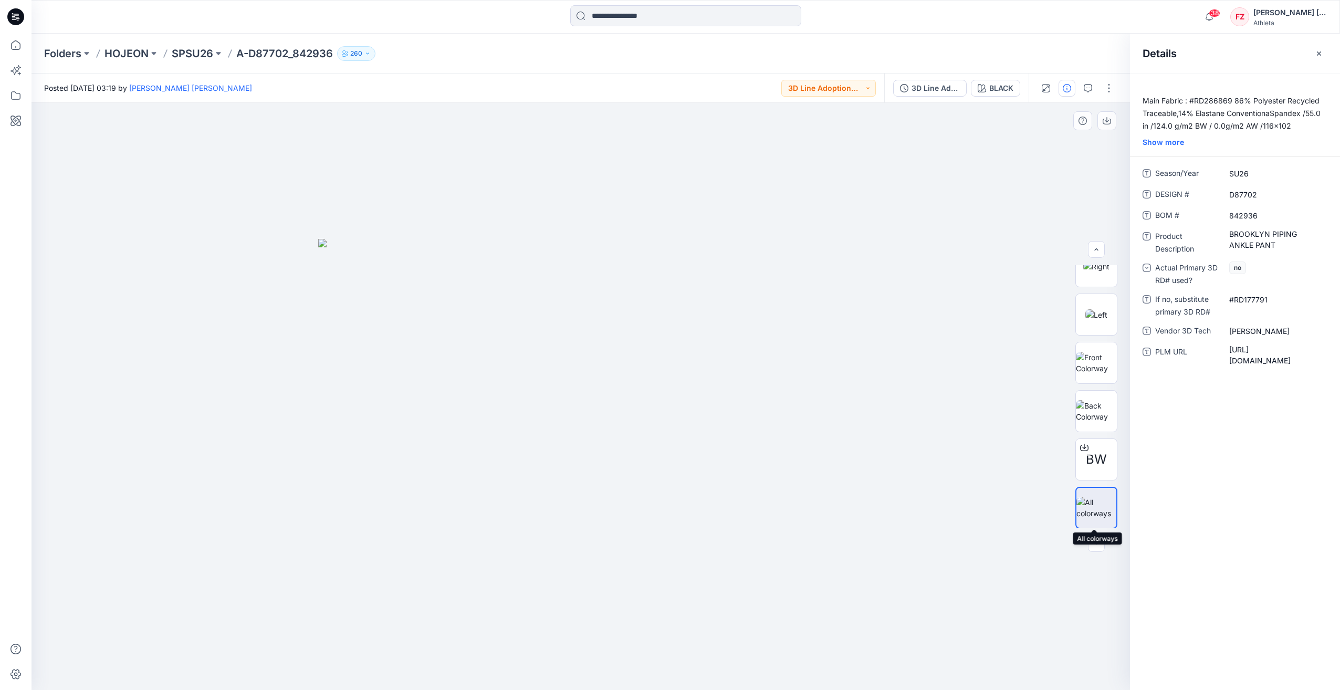
scroll to position [214, 0]
